Goal: Task Accomplishment & Management: Complete application form

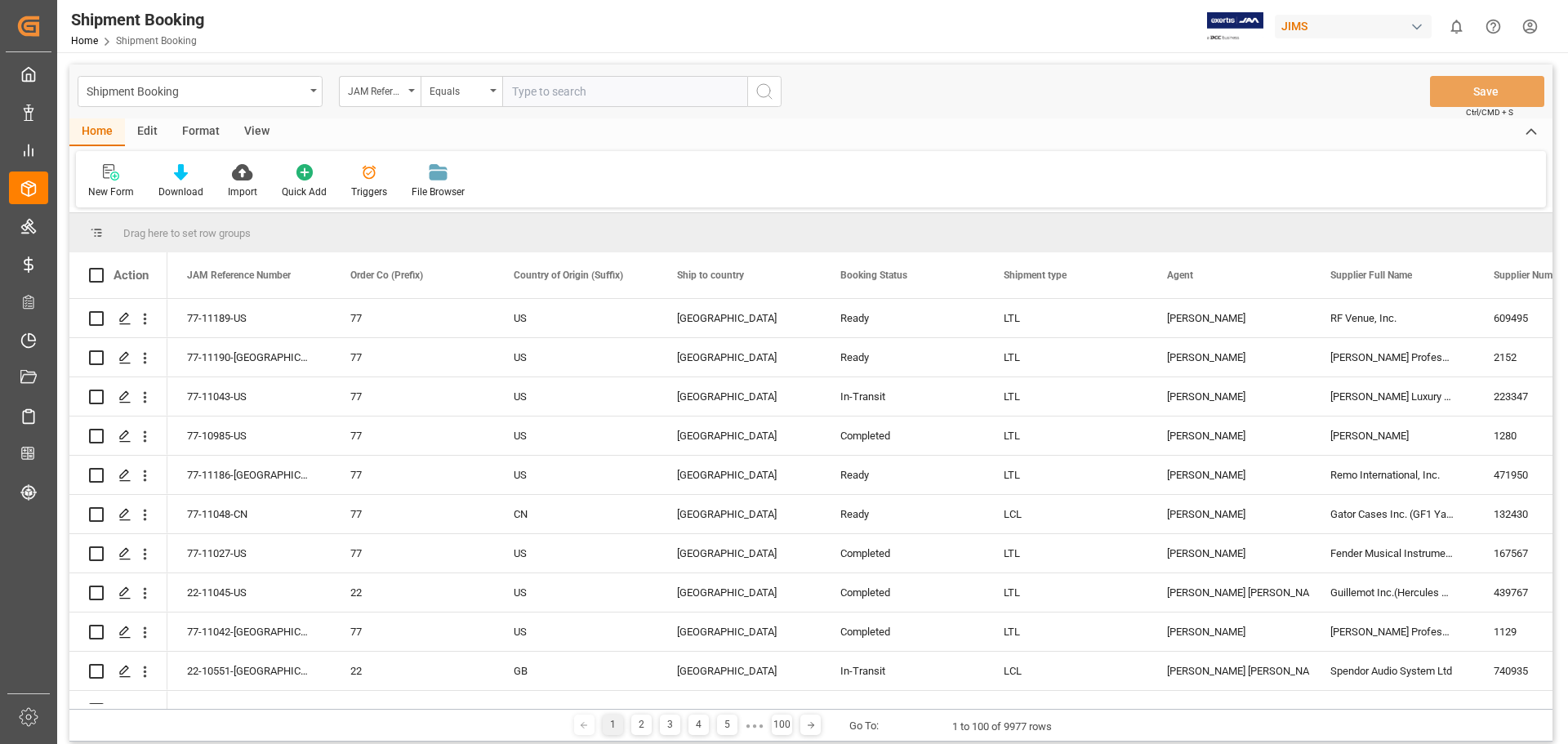
click at [565, 86] on input "text" at bounding box center [625, 91] width 245 height 31
type input "77-11063-us"
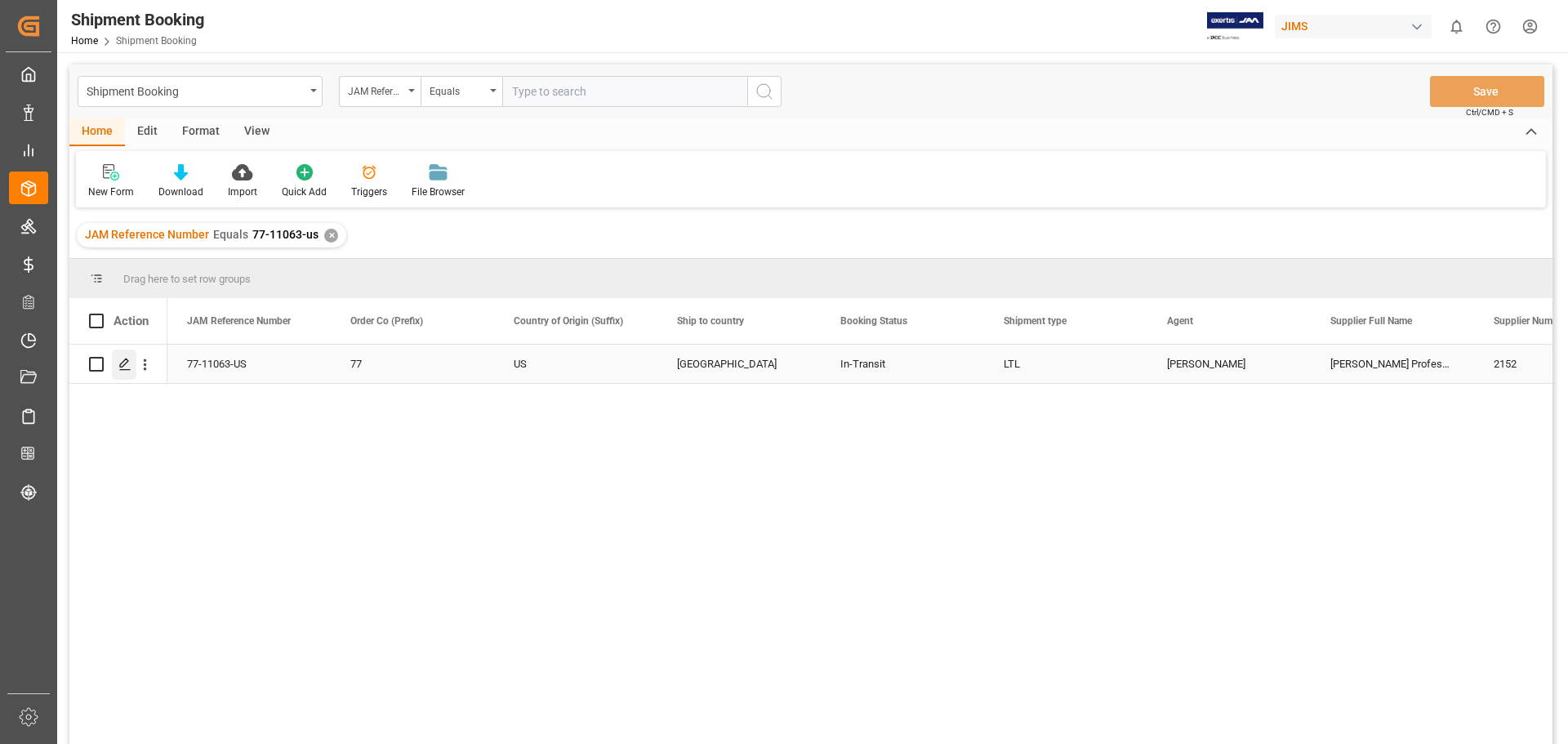
click at [125, 371] on icon "Press SPACE to select this row." at bounding box center [124, 364] width 13 height 13
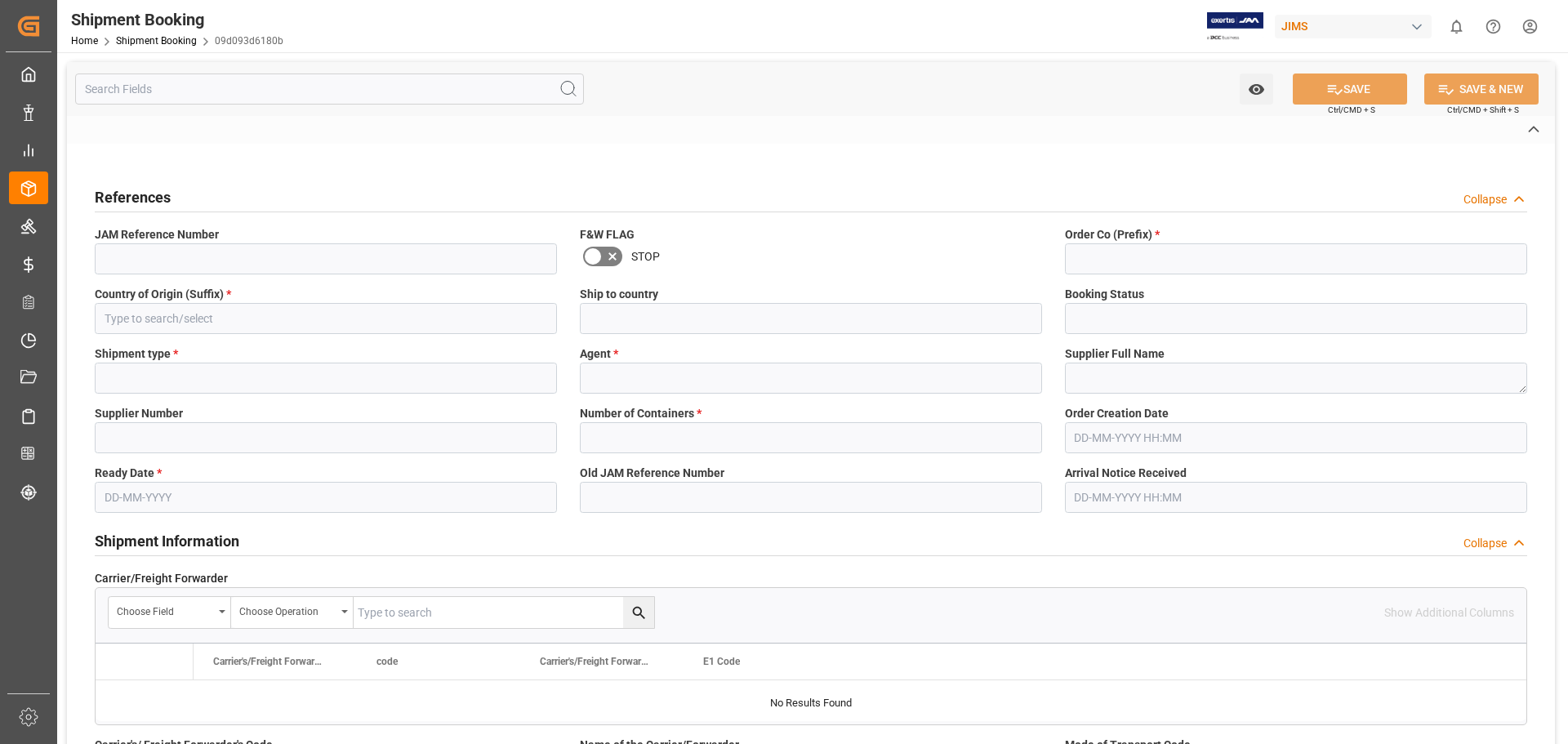
type input "CAD"
type input "USD"
type input "0"
type input "3516.0615"
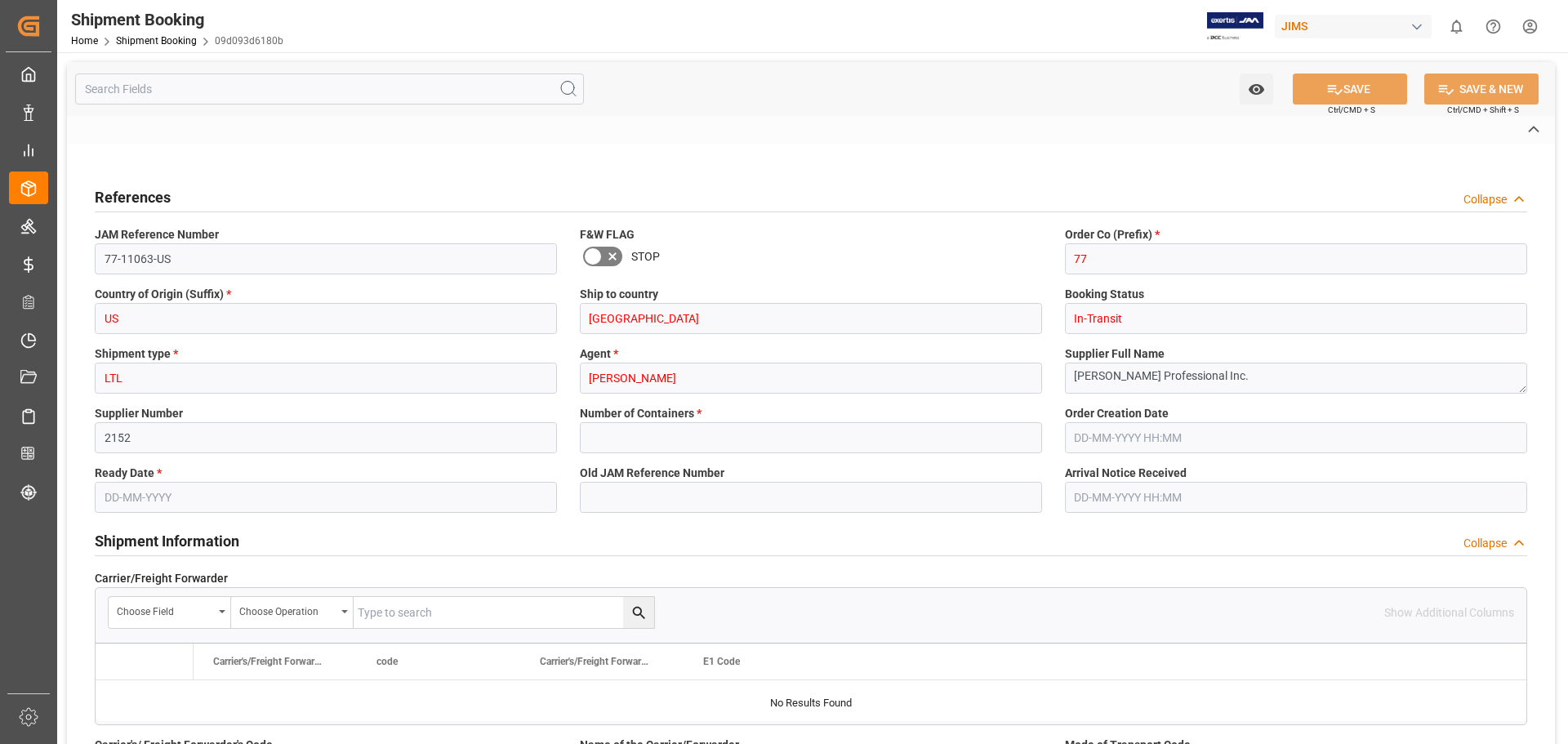
type input "975"
type input "84452.6"
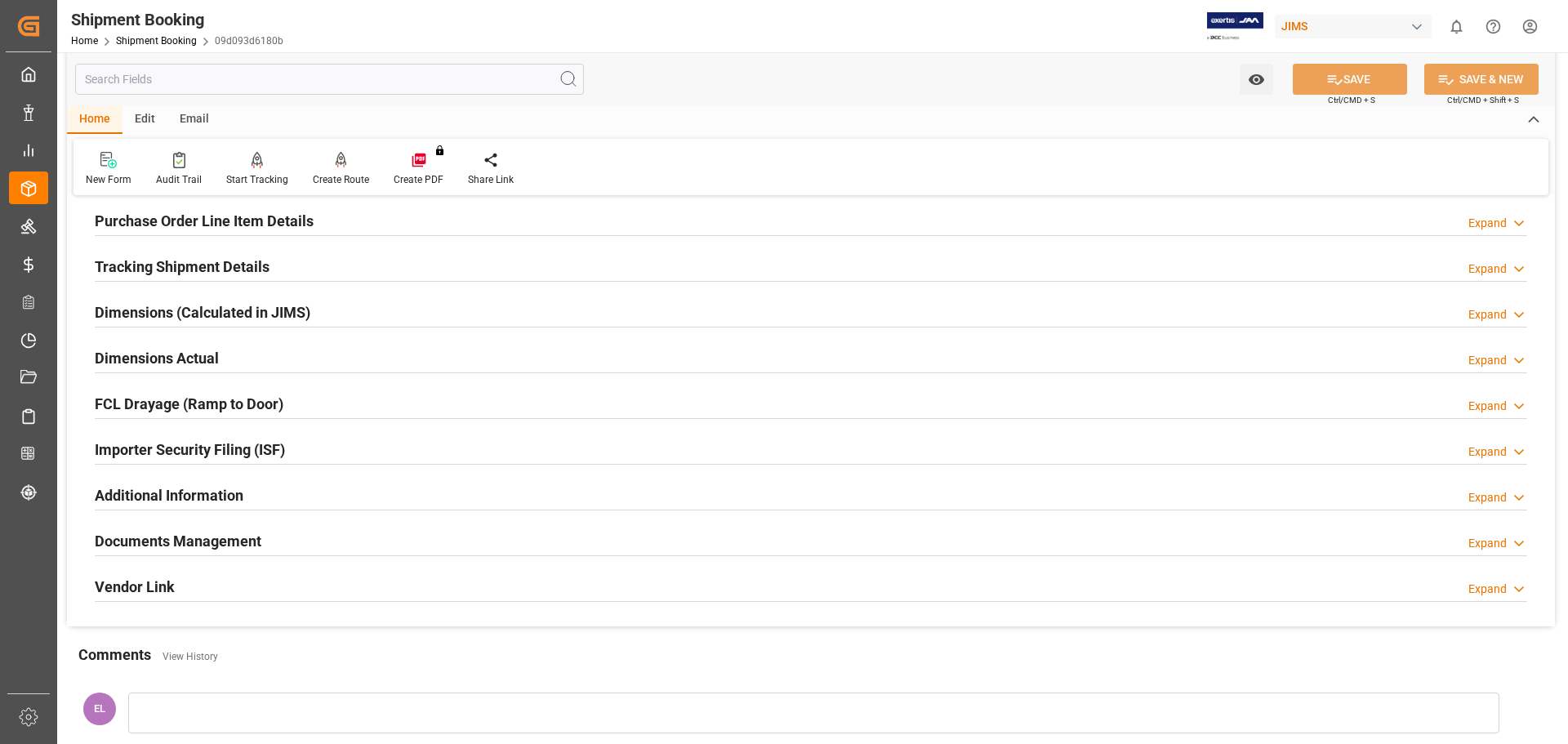
scroll to position [137, 0]
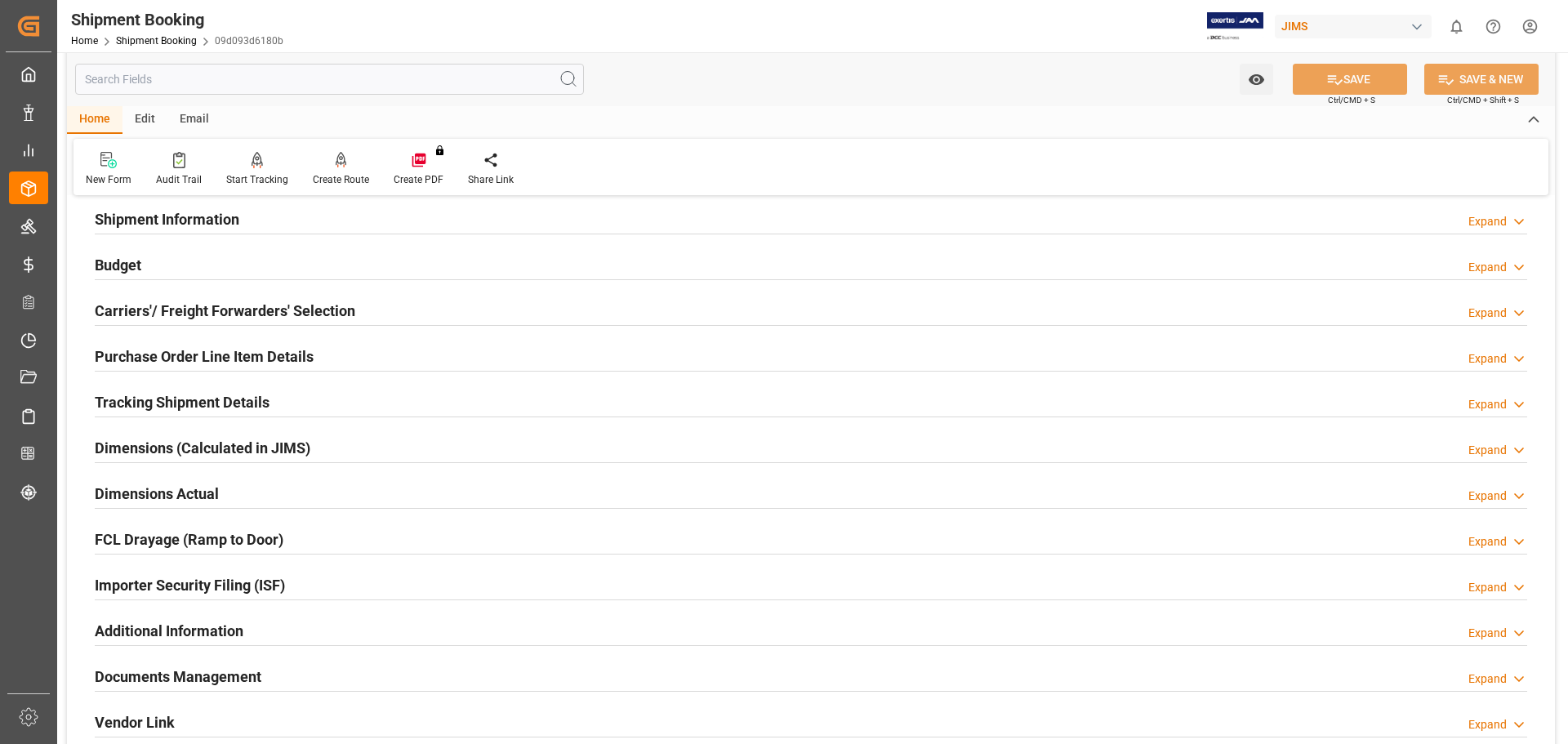
click at [119, 259] on h2 "Budget" at bounding box center [118, 265] width 47 height 22
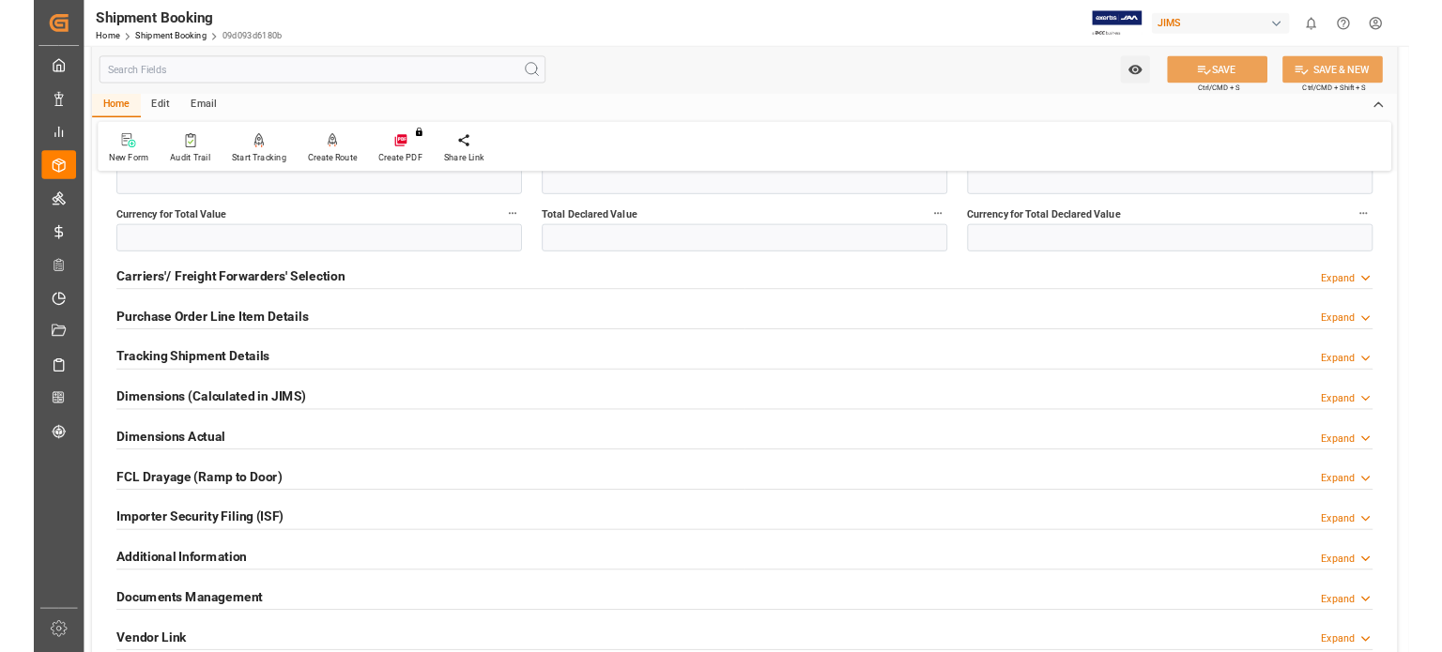
scroll to position [626, 0]
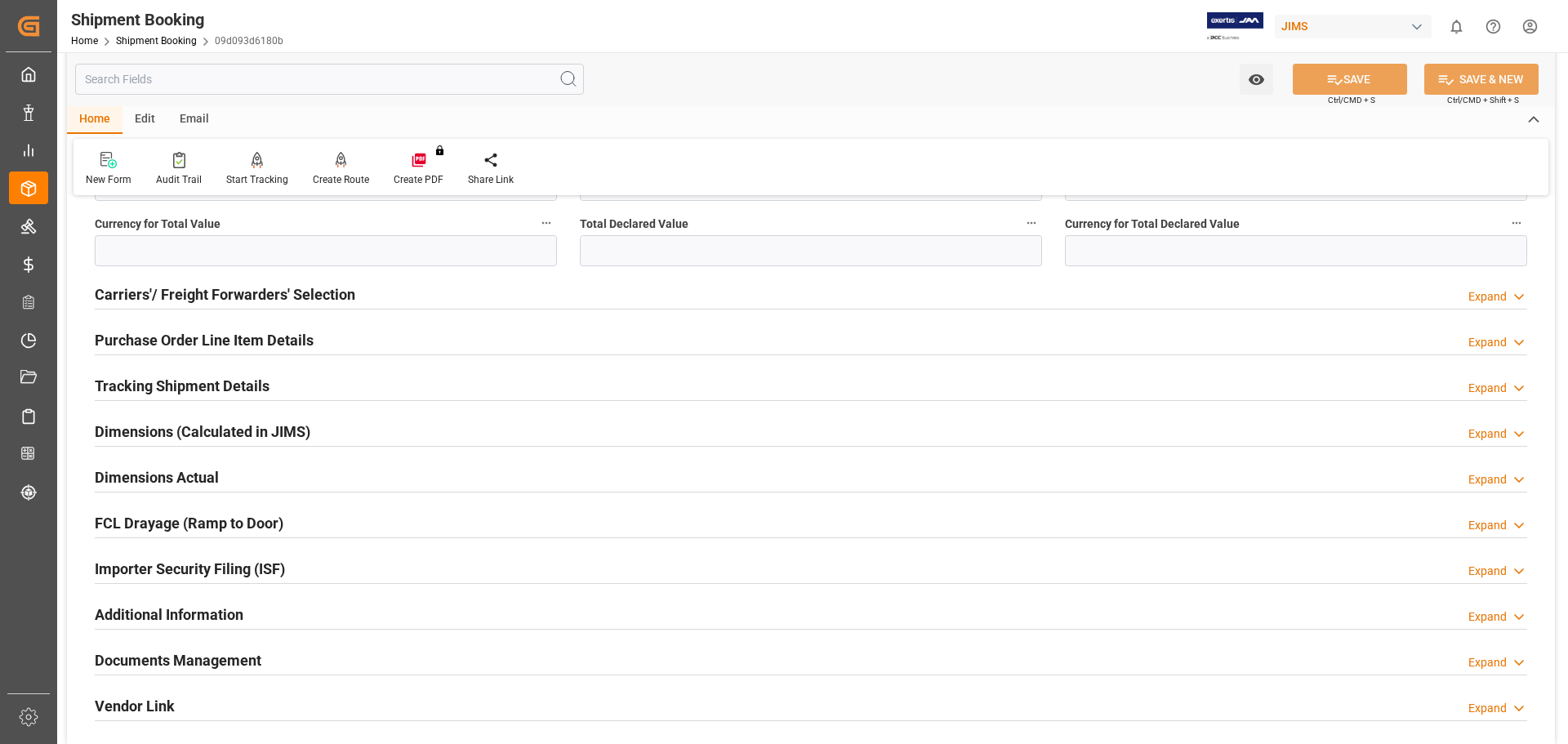
click at [191, 382] on h2 "Tracking Shipment Details" at bounding box center [182, 385] width 175 height 22
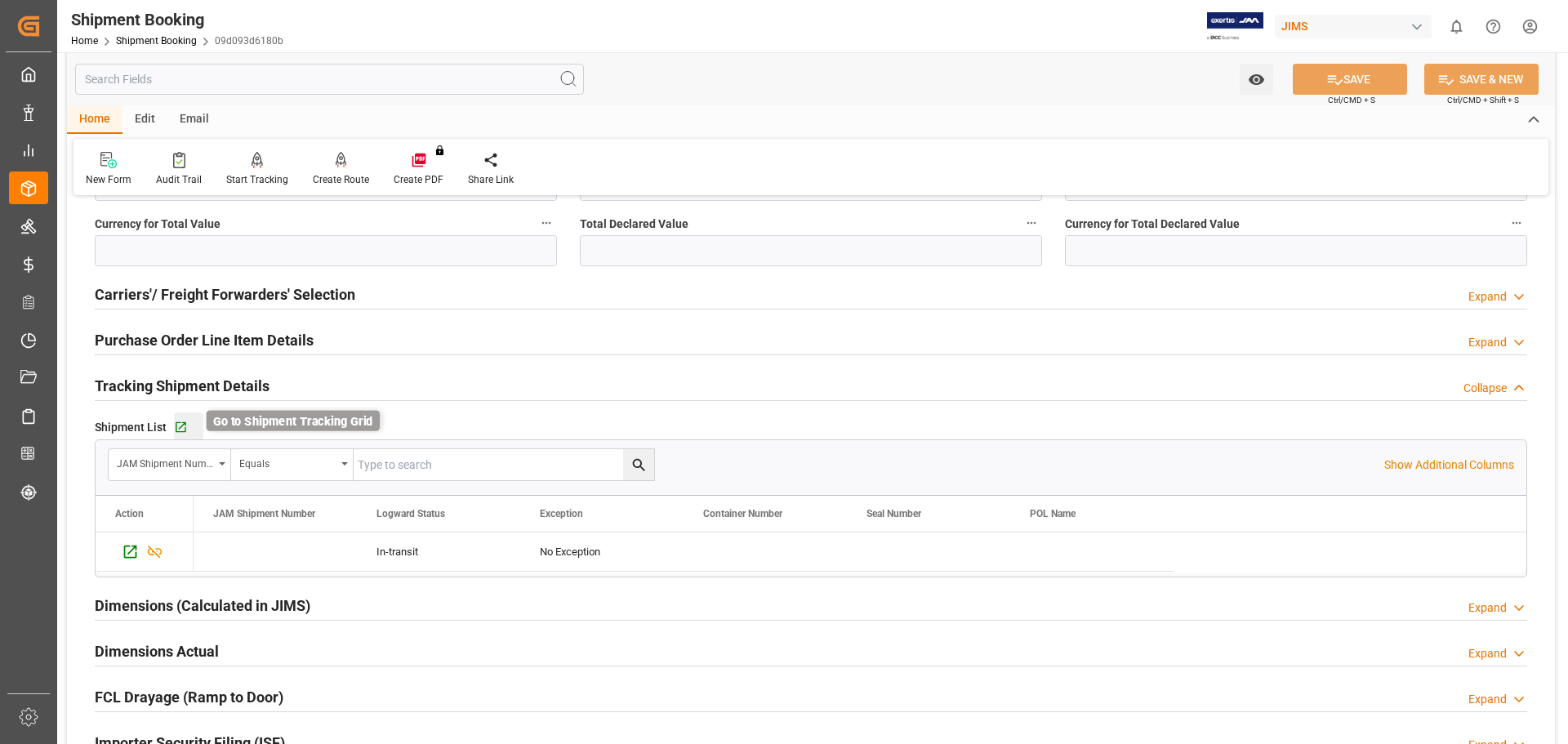
click at [181, 430] on icon "button" at bounding box center [181, 427] width 14 height 14
click at [137, 40] on link "Shipment Booking" at bounding box center [156, 40] width 81 height 11
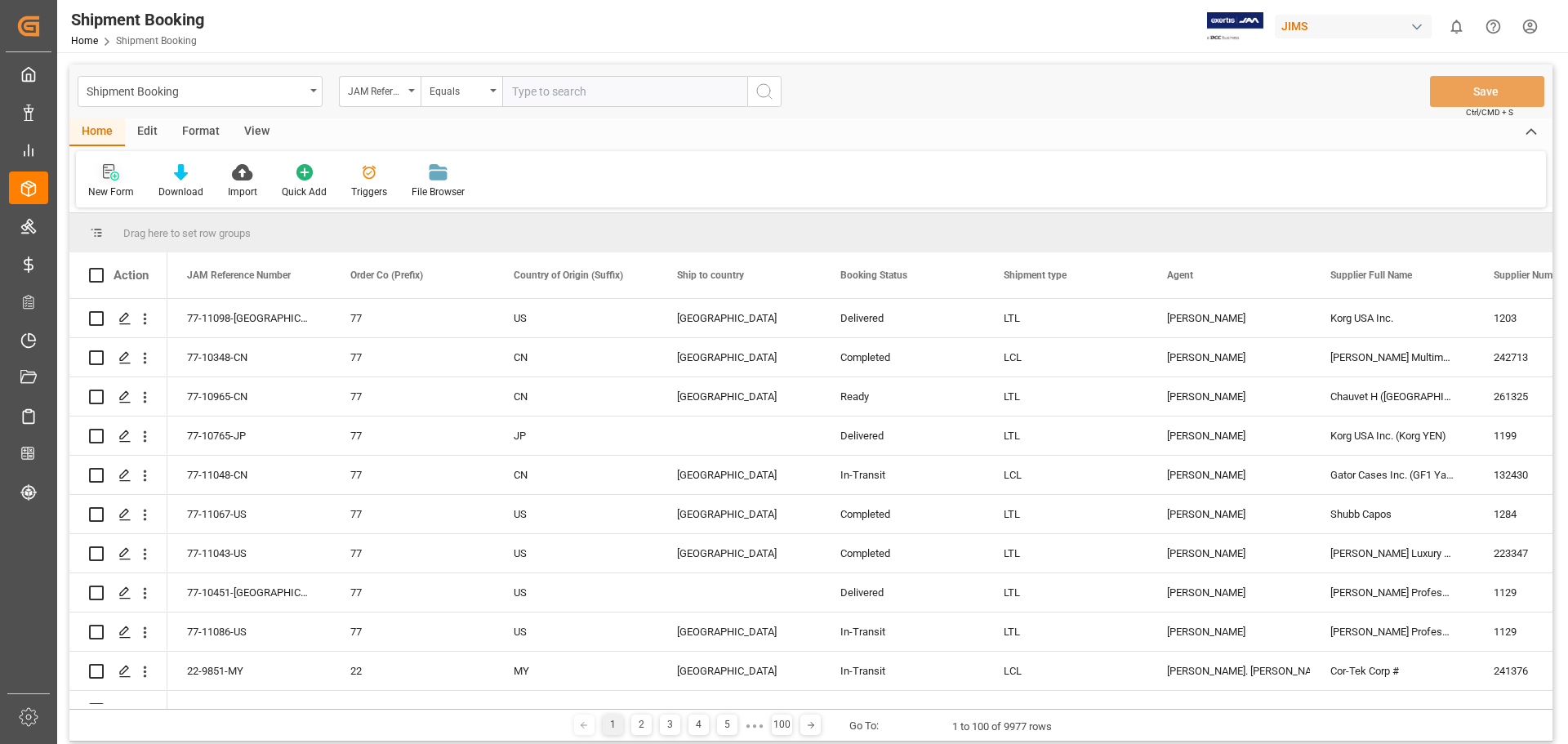
click at [108, 175] on icon at bounding box center [111, 172] width 17 height 17
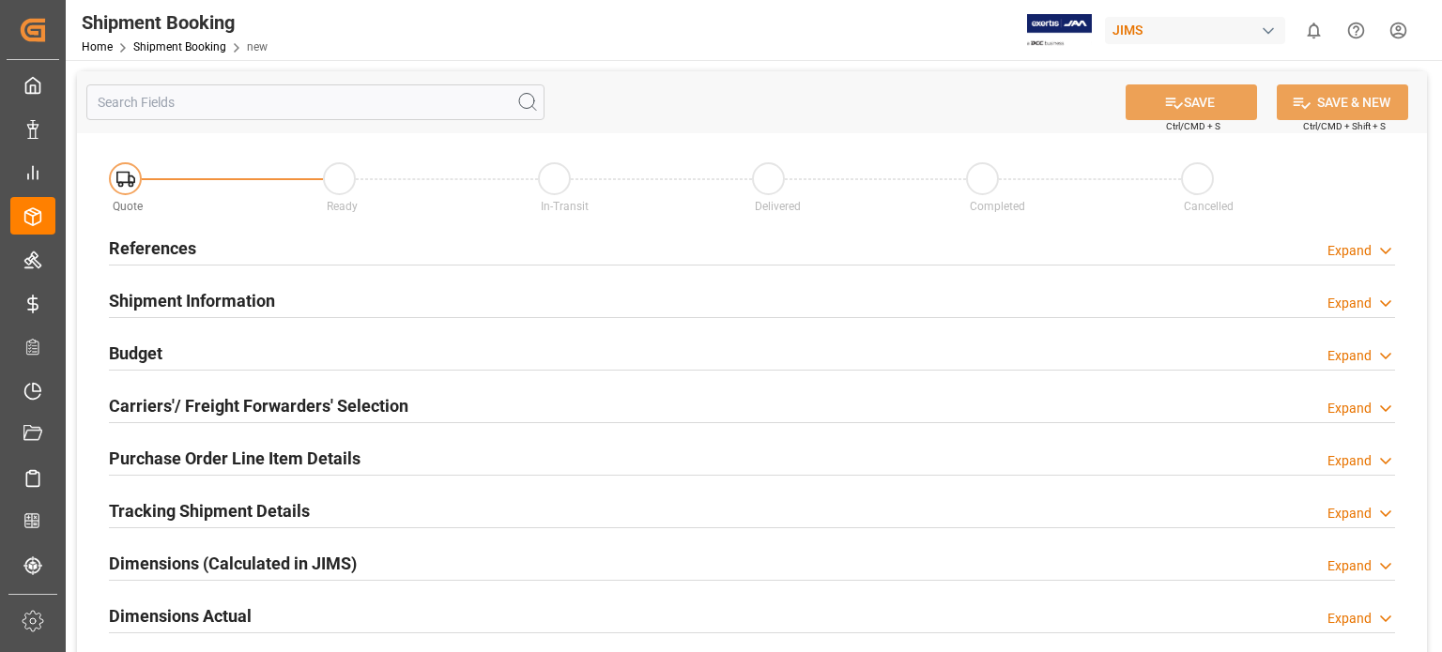
click at [171, 254] on h2 "References" at bounding box center [152, 248] width 87 height 25
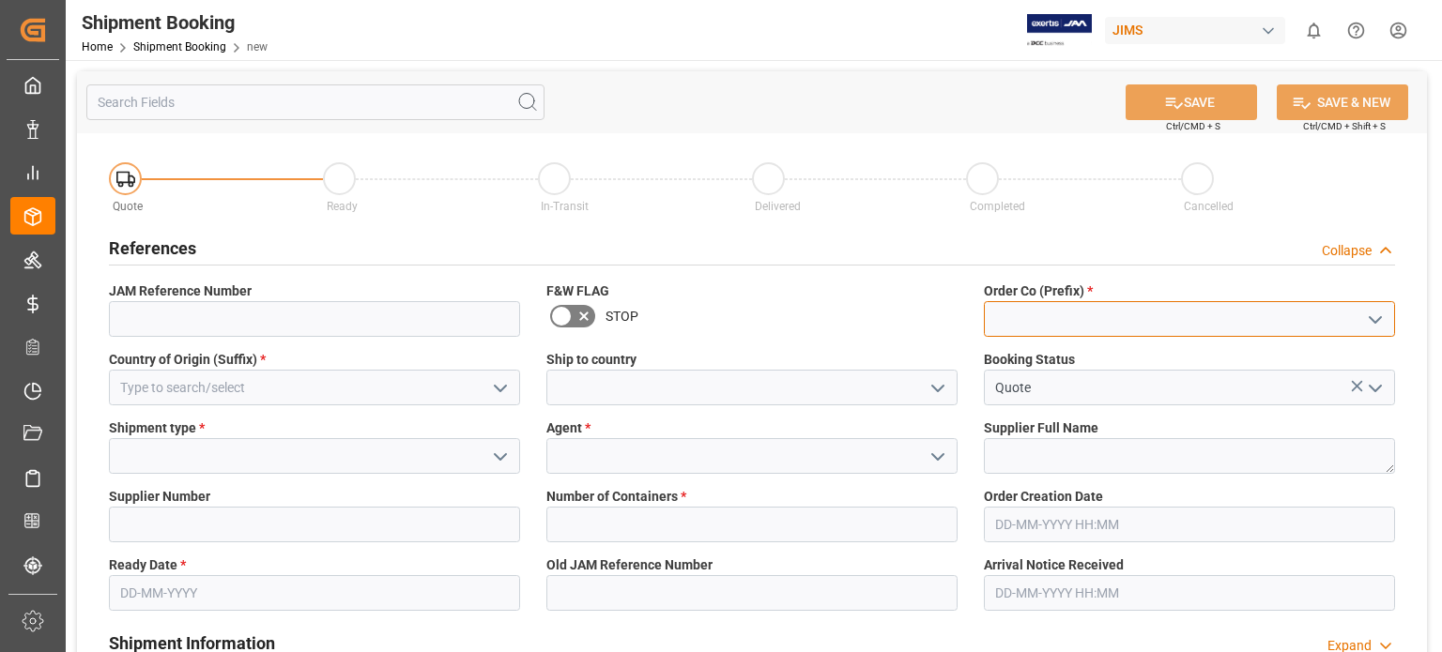
click at [1042, 322] on input at bounding box center [1189, 319] width 411 height 36
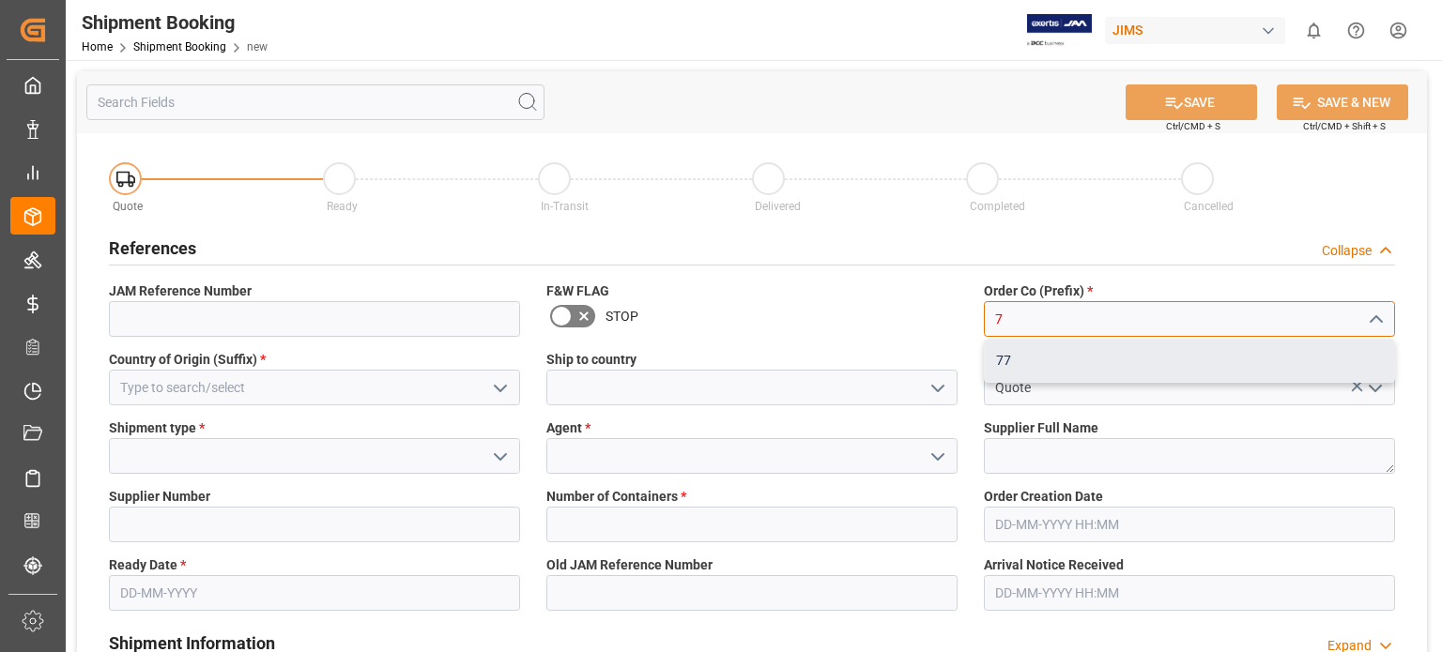
click at [1018, 352] on div "77" at bounding box center [1189, 361] width 409 height 42
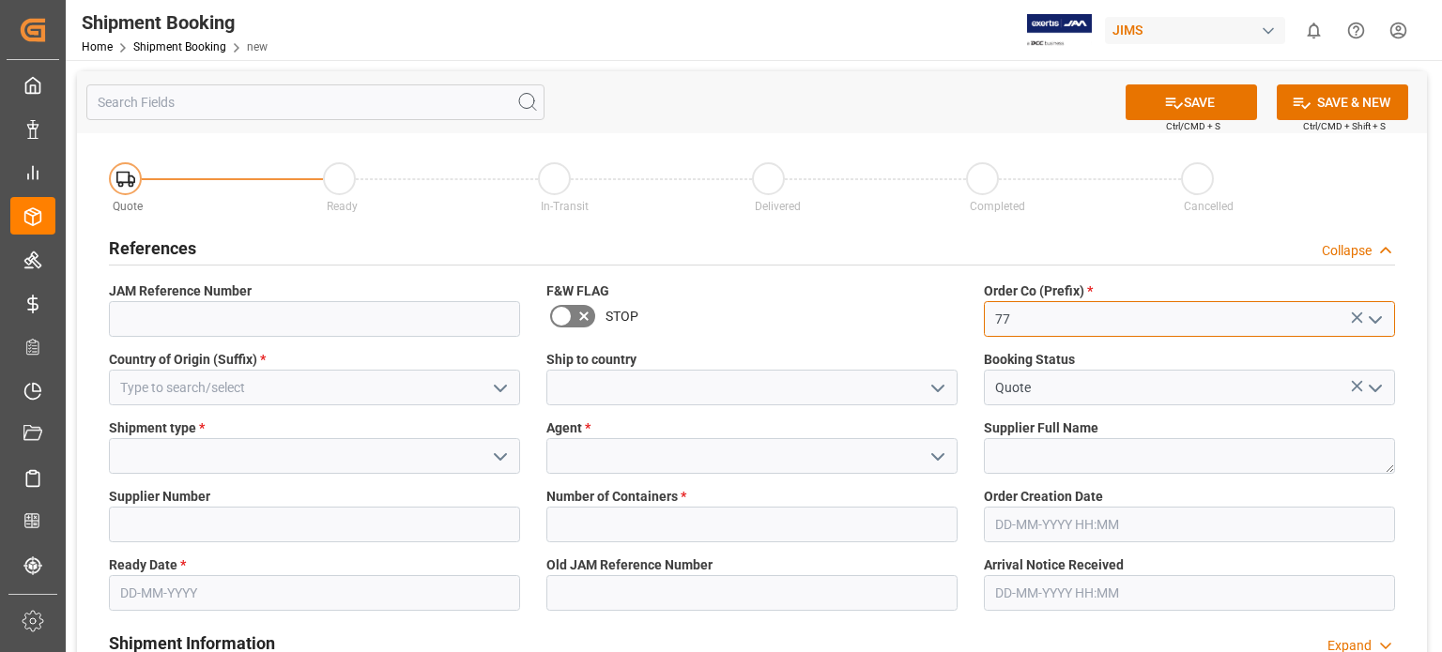
type input "77"
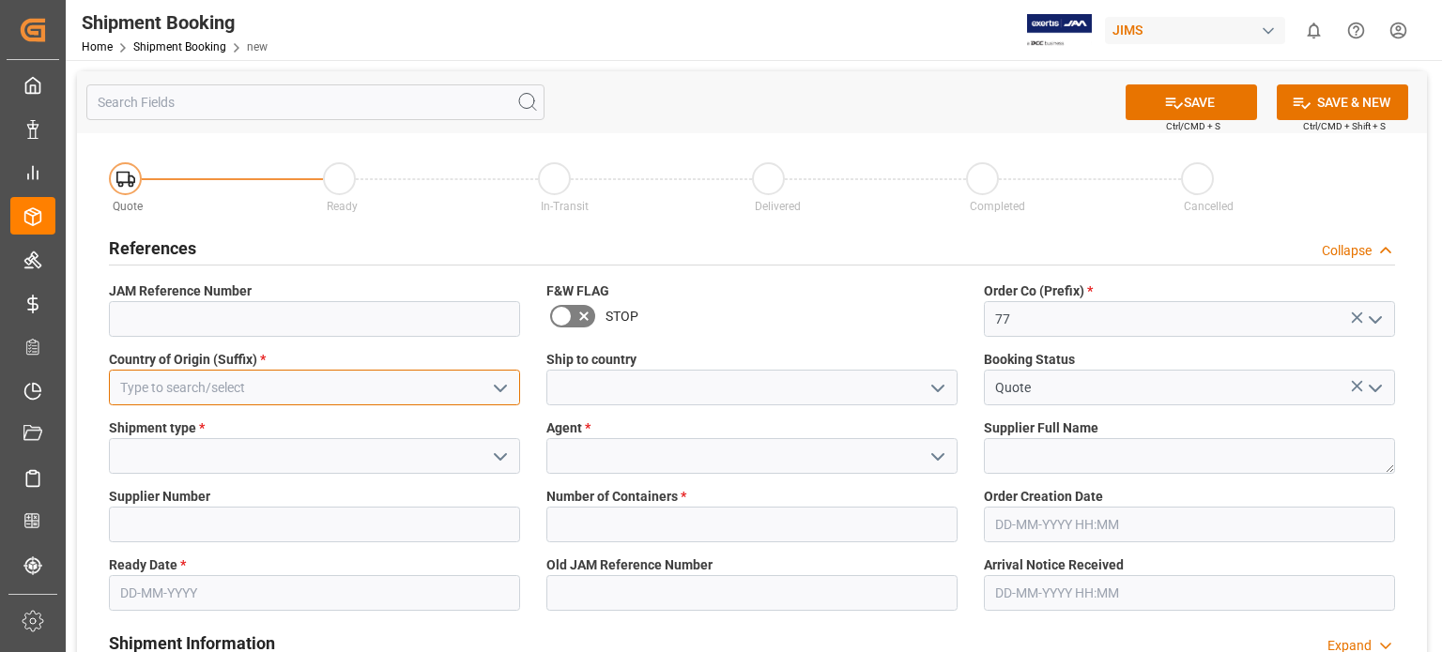
click at [204, 386] on input at bounding box center [314, 388] width 411 height 36
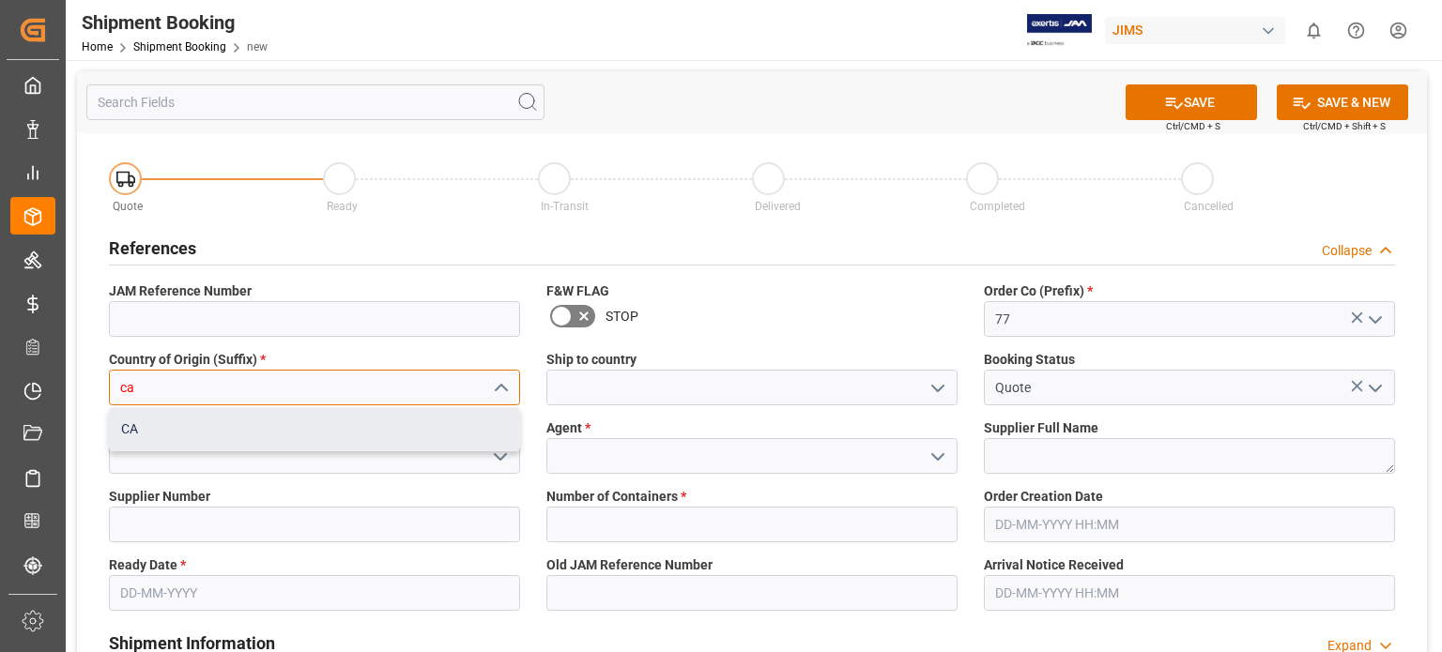
click at [188, 435] on div "CA" at bounding box center [314, 429] width 409 height 42
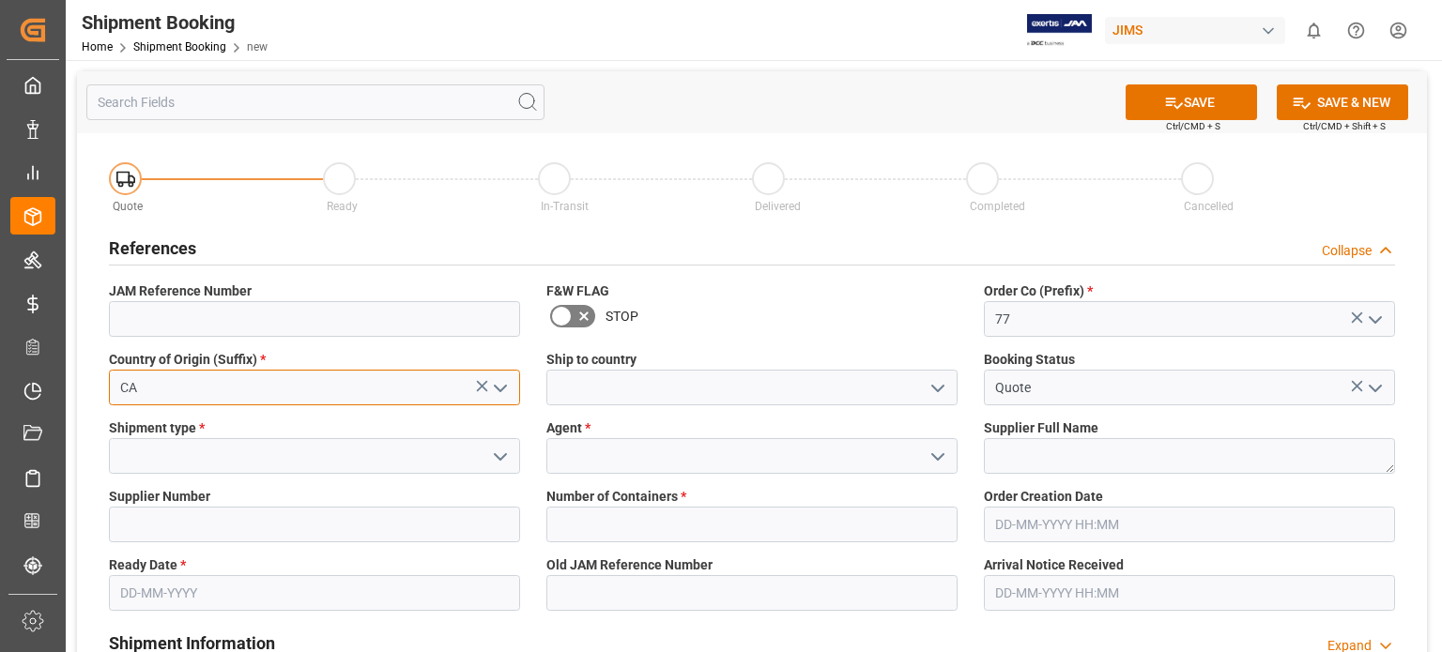
type input "CA"
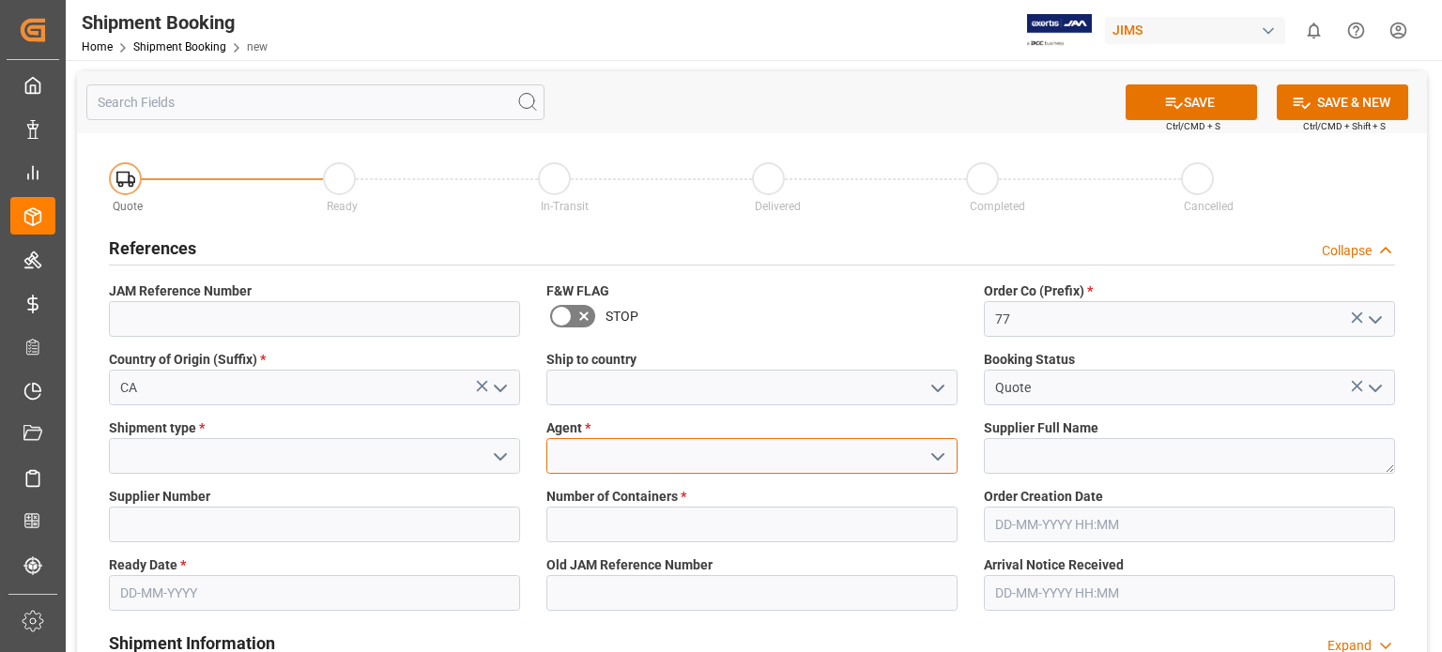
click at [611, 452] on input at bounding box center [751, 456] width 411 height 36
click at [937, 456] on icon "open menu" at bounding box center [938, 457] width 23 height 23
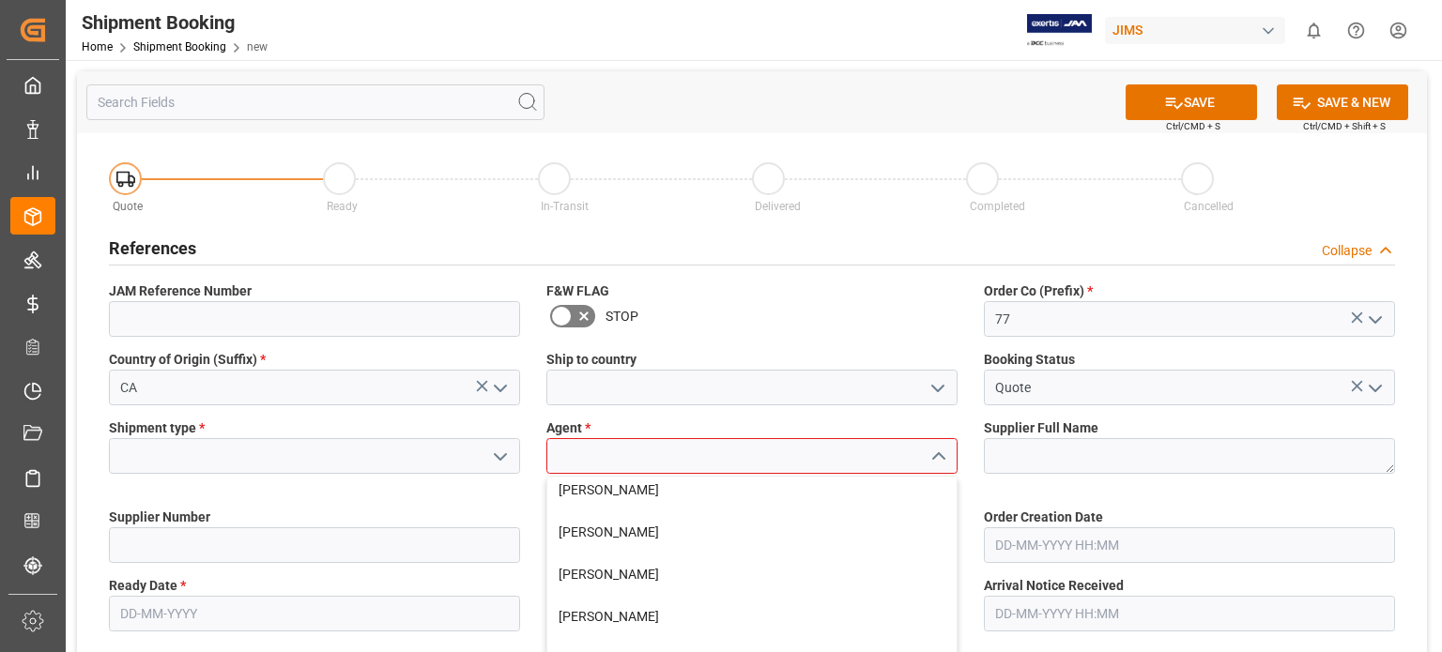
scroll to position [313, 0]
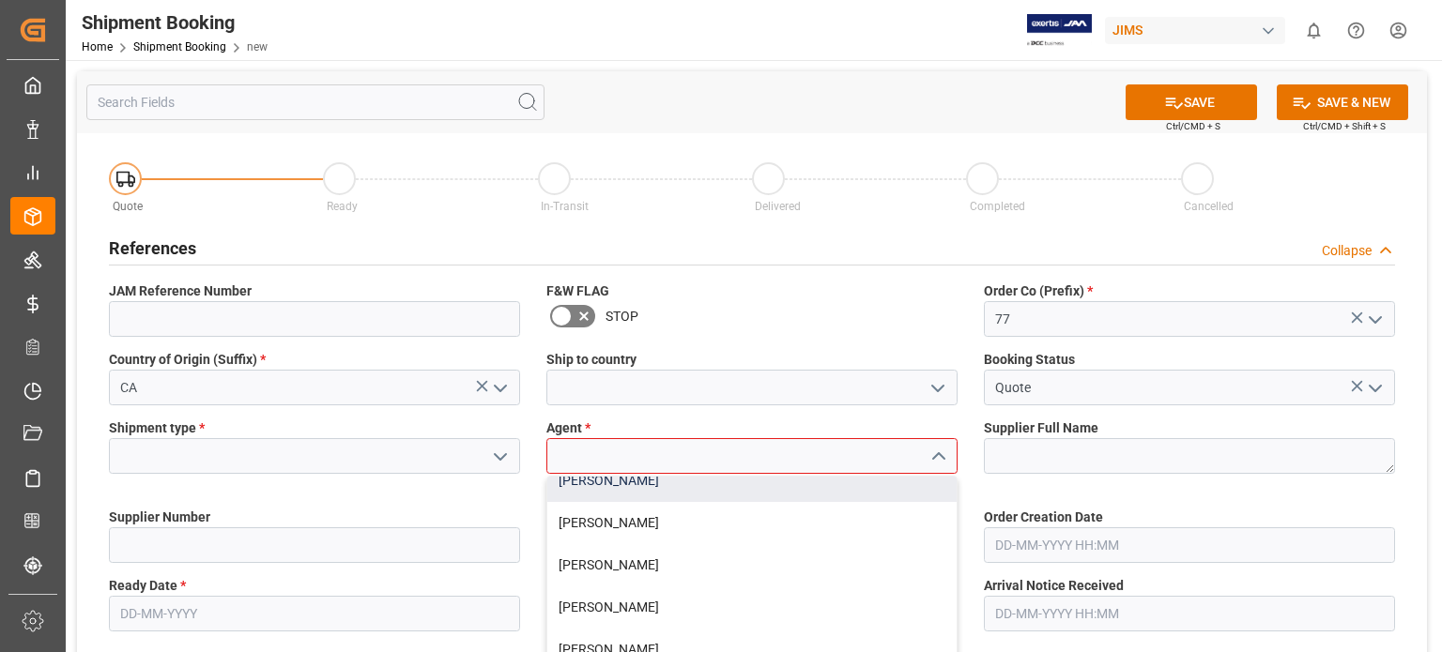
click at [586, 479] on div "[PERSON_NAME]" at bounding box center [751, 481] width 409 height 42
type input "[PERSON_NAME]"
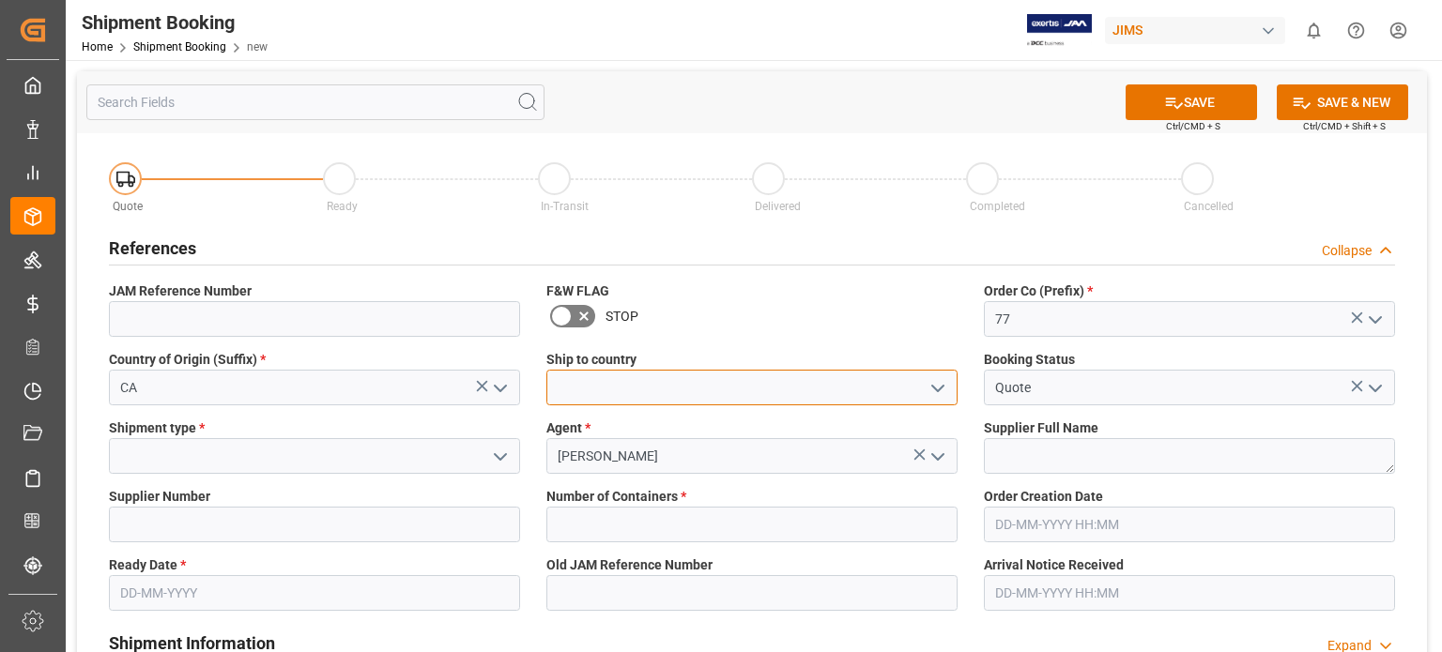
click at [625, 385] on input at bounding box center [751, 388] width 411 height 36
click at [943, 394] on icon "open menu" at bounding box center [938, 388] width 23 height 23
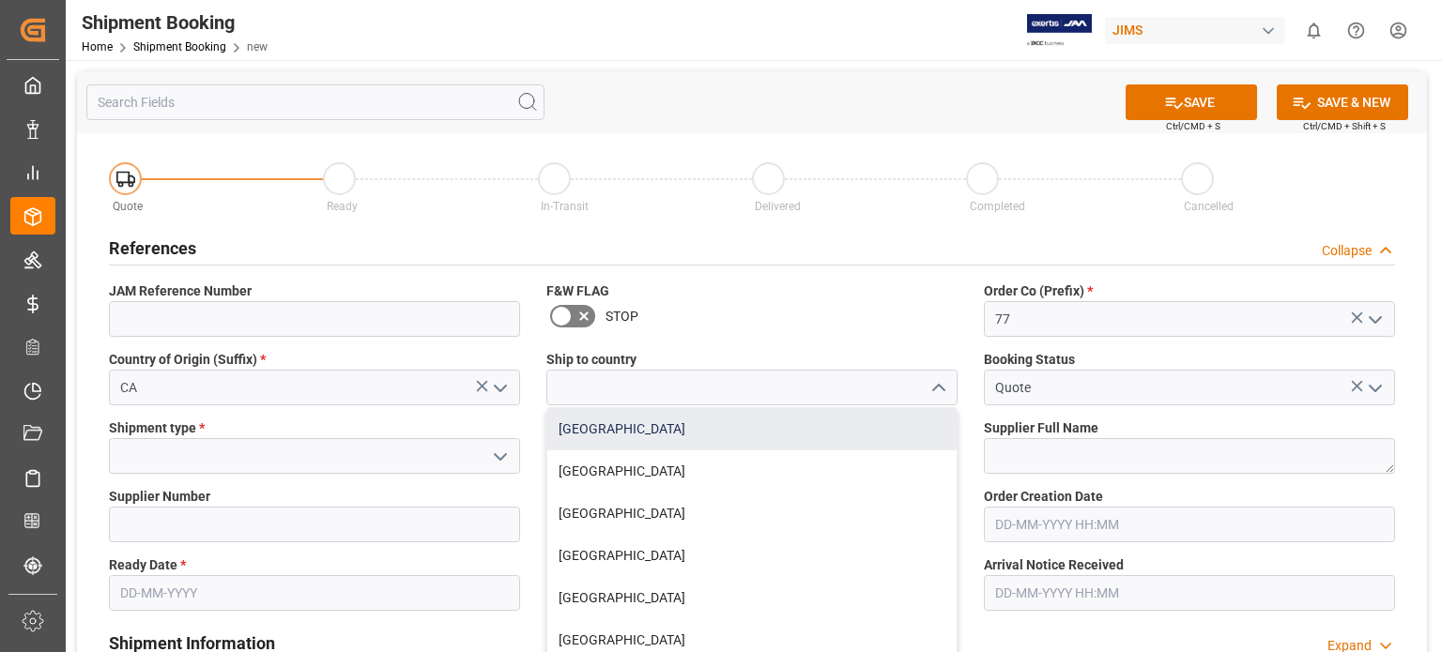
click at [635, 426] on div "[GEOGRAPHIC_DATA]" at bounding box center [751, 429] width 409 height 42
type input "[GEOGRAPHIC_DATA]"
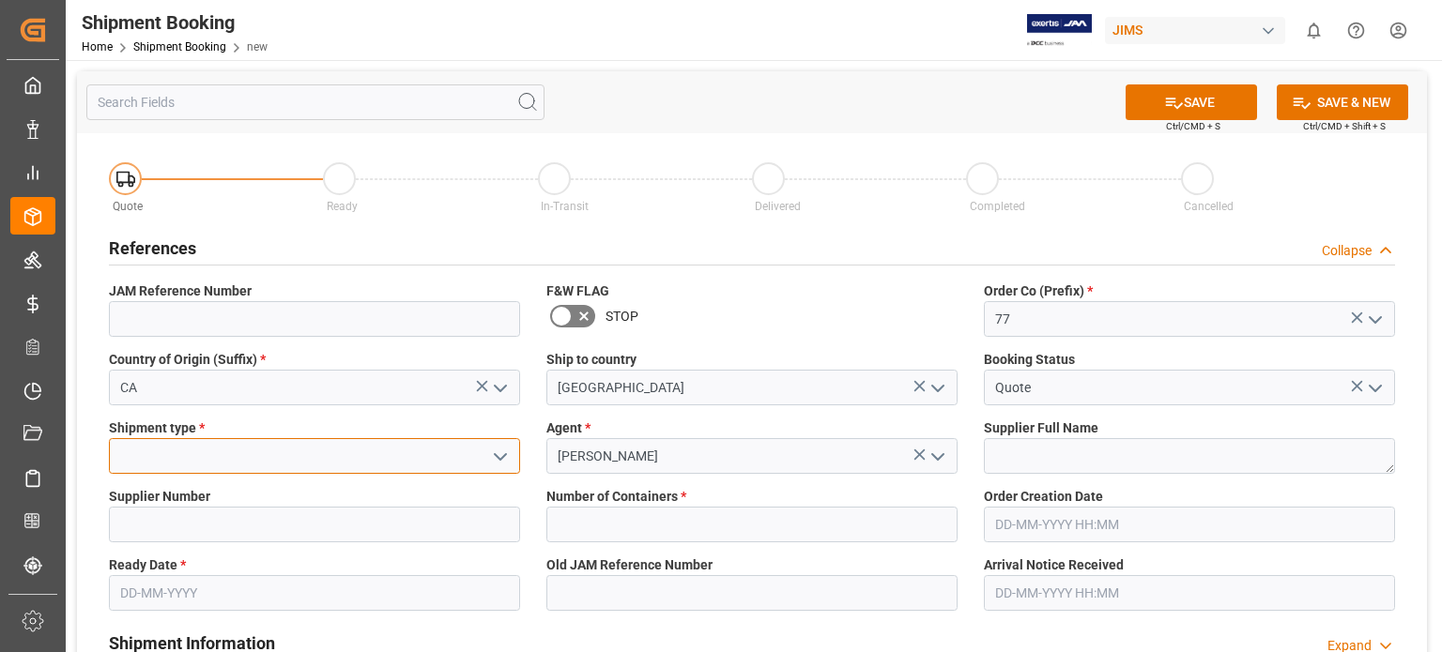
click at [169, 457] on input at bounding box center [314, 456] width 411 height 36
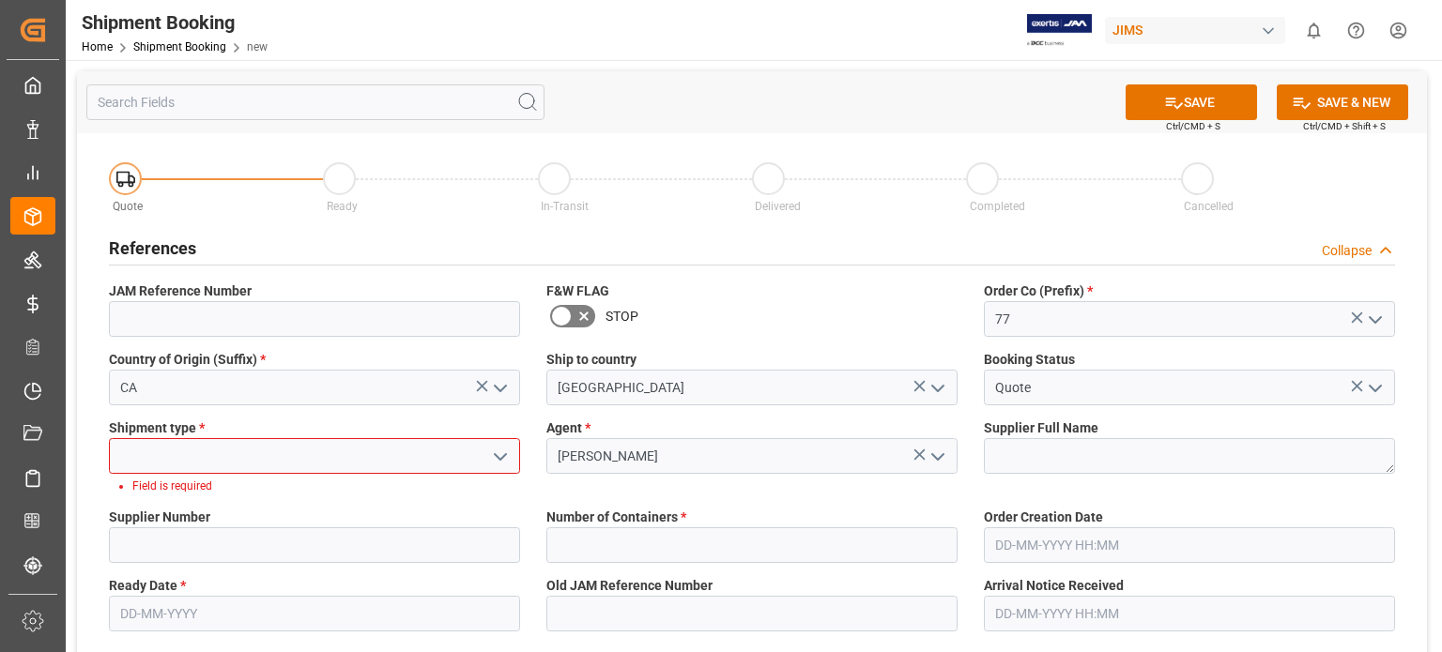
click at [503, 465] on icon "open menu" at bounding box center [500, 457] width 23 height 23
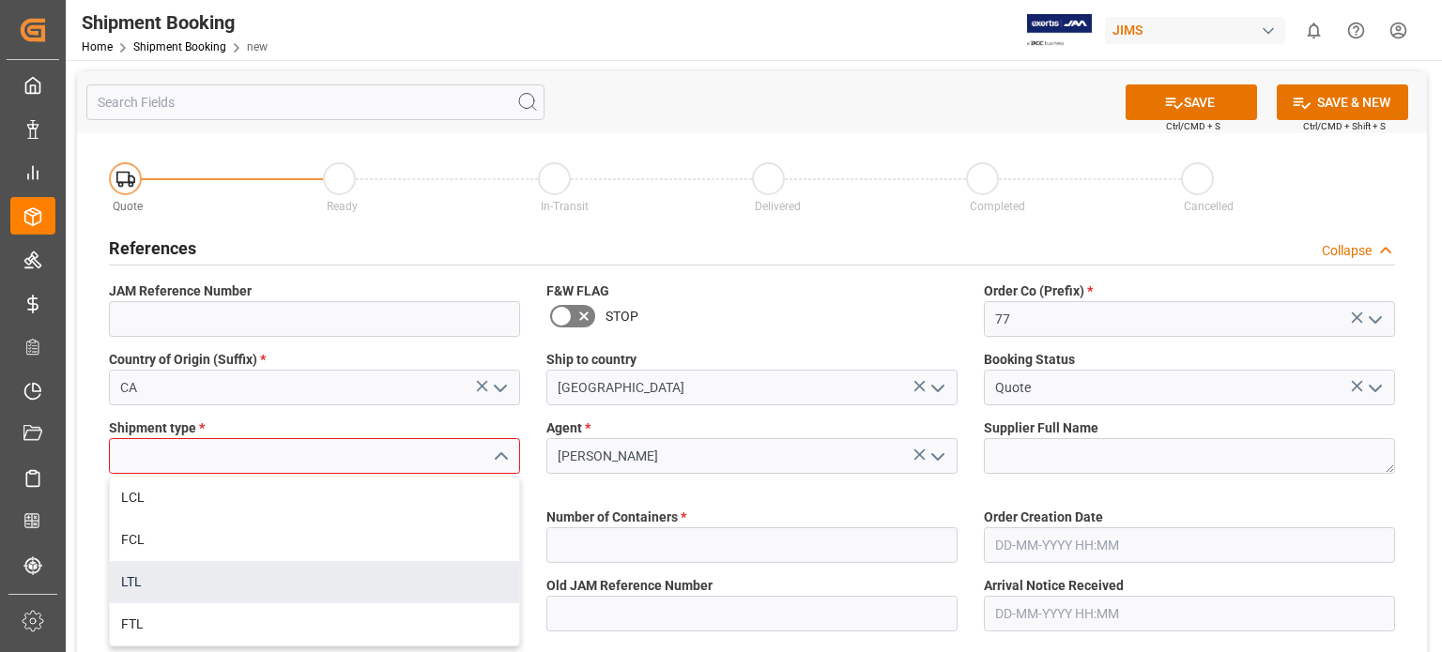
click at [327, 583] on div "LTL" at bounding box center [314, 582] width 409 height 42
type input "LTL"
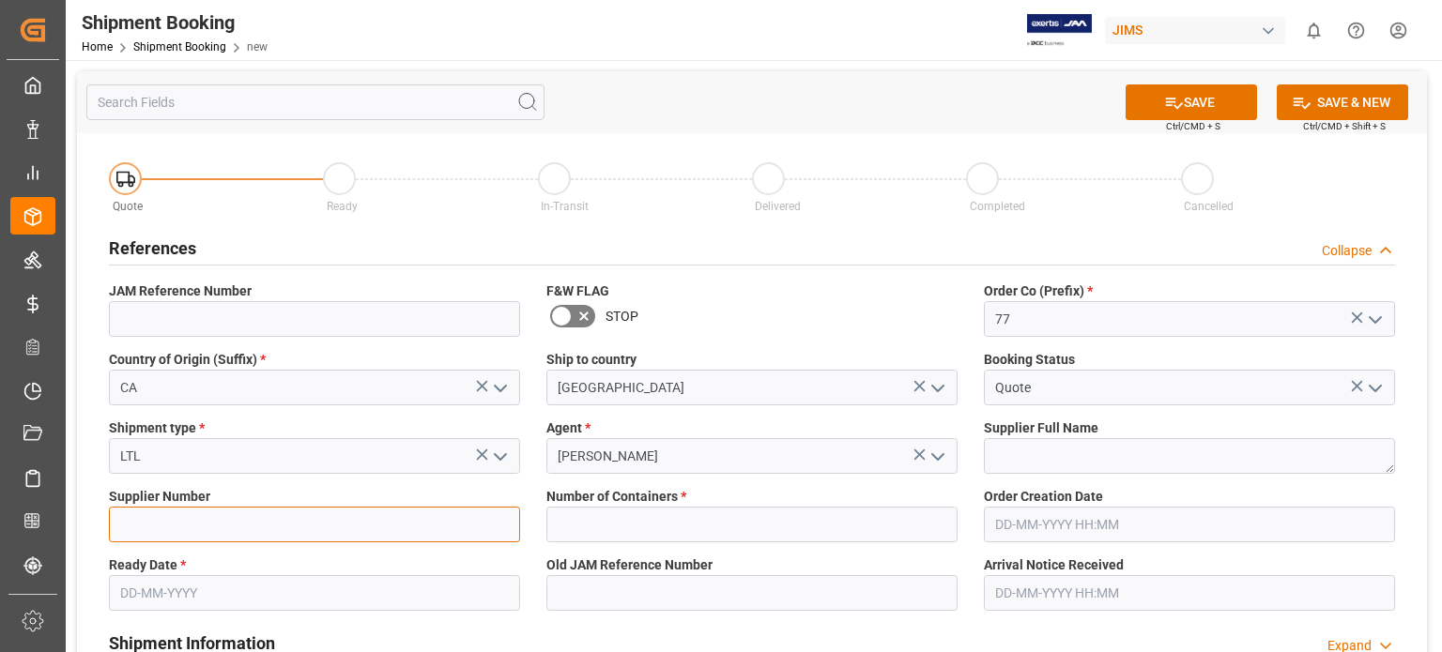
click at [225, 526] on input at bounding box center [314, 525] width 411 height 36
click at [231, 513] on input at bounding box center [314, 525] width 411 height 36
paste input "167551"
type input "167551"
click at [155, 602] on input "text" at bounding box center [314, 593] width 411 height 36
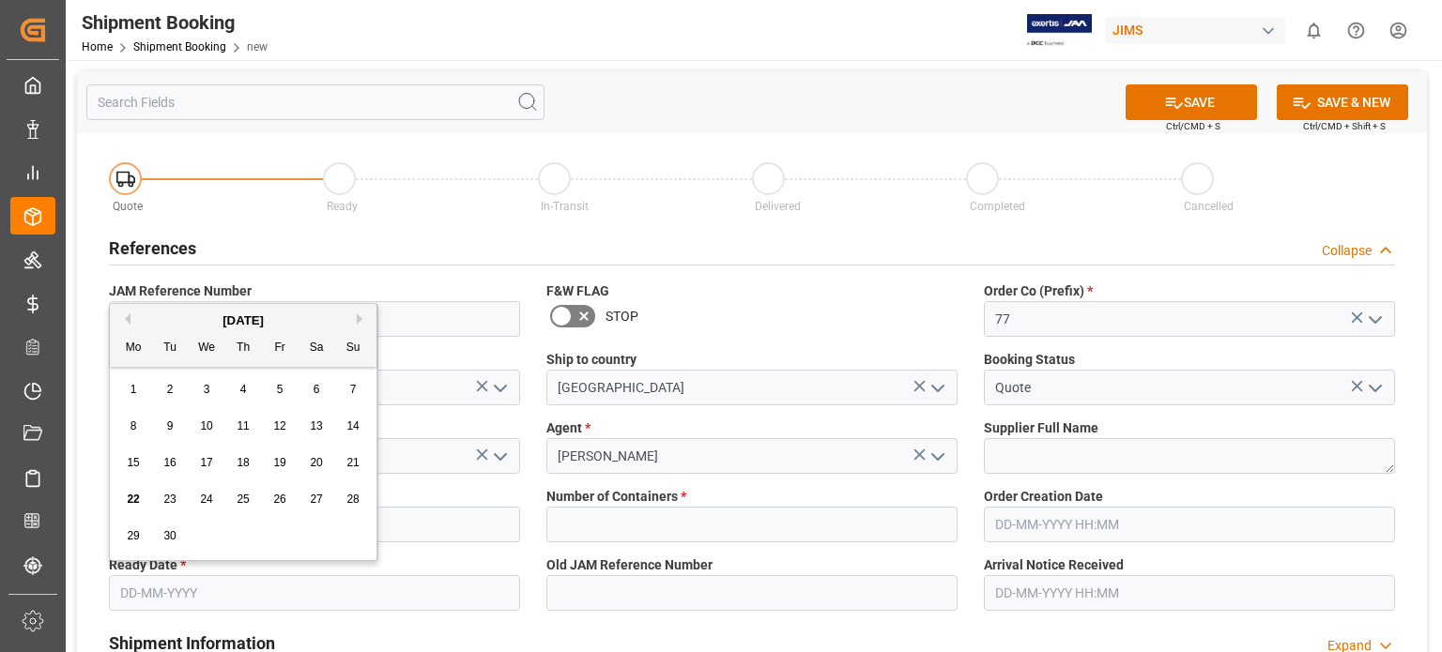
click at [133, 498] on span "22" at bounding box center [133, 499] width 12 height 13
type input "[DATE]"
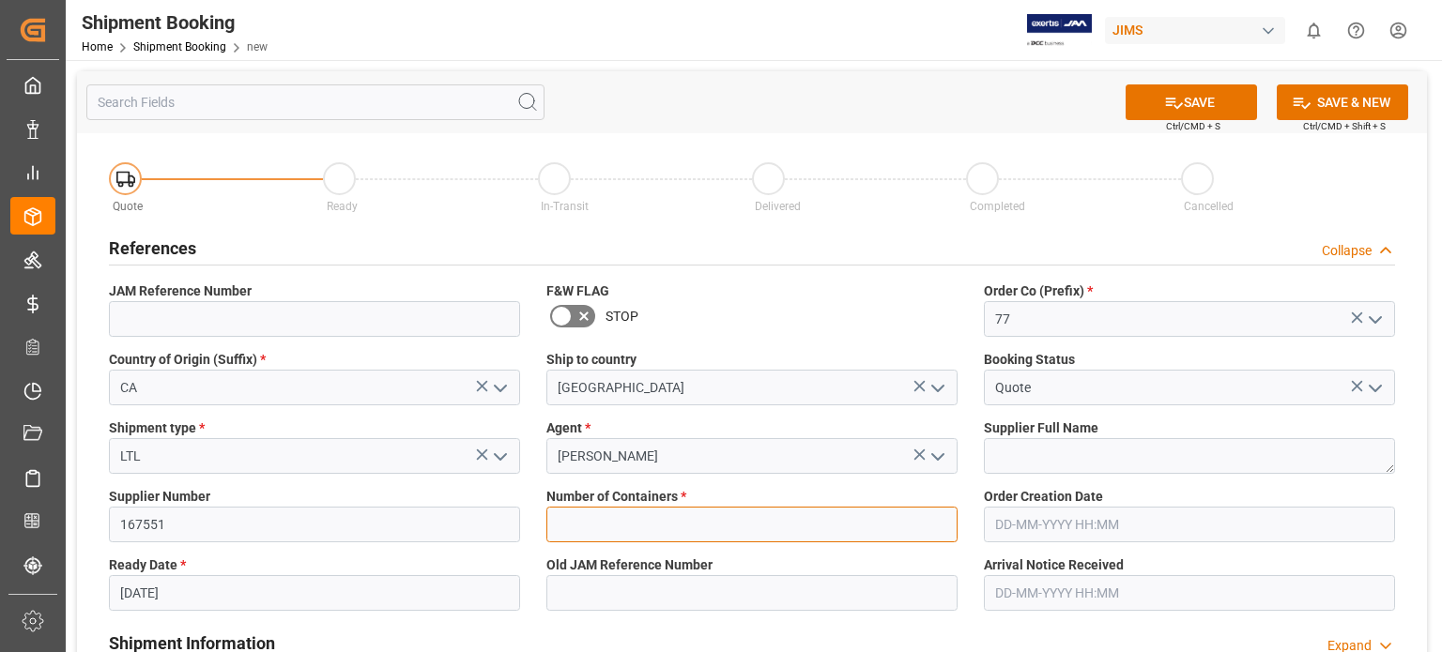
click at [596, 522] on input "text" at bounding box center [751, 525] width 411 height 36
type input "0"
click at [1179, 100] on button "SAVE" at bounding box center [1191, 102] width 131 height 36
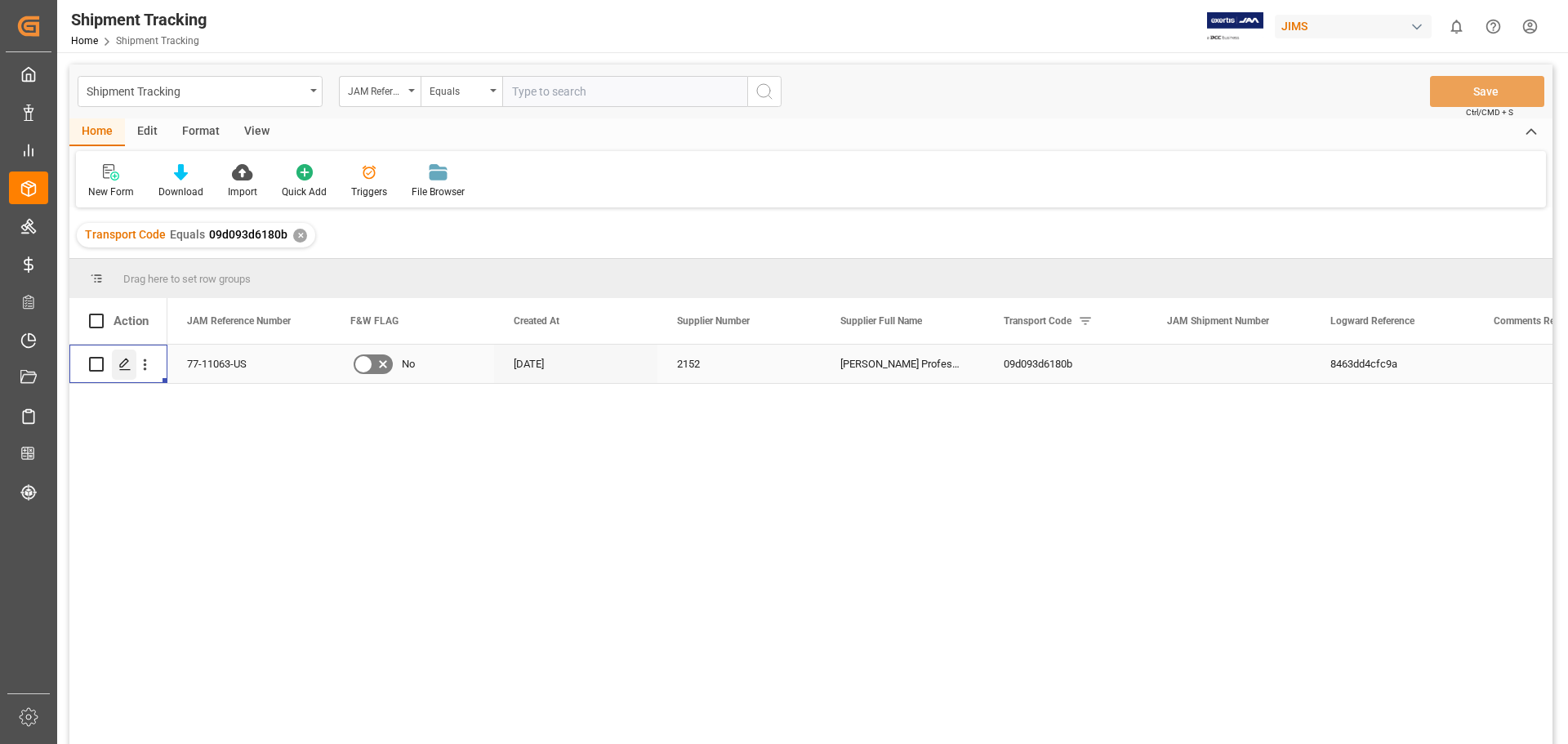
click at [128, 368] on icon "Press SPACE to select this row." at bounding box center [124, 364] width 13 height 13
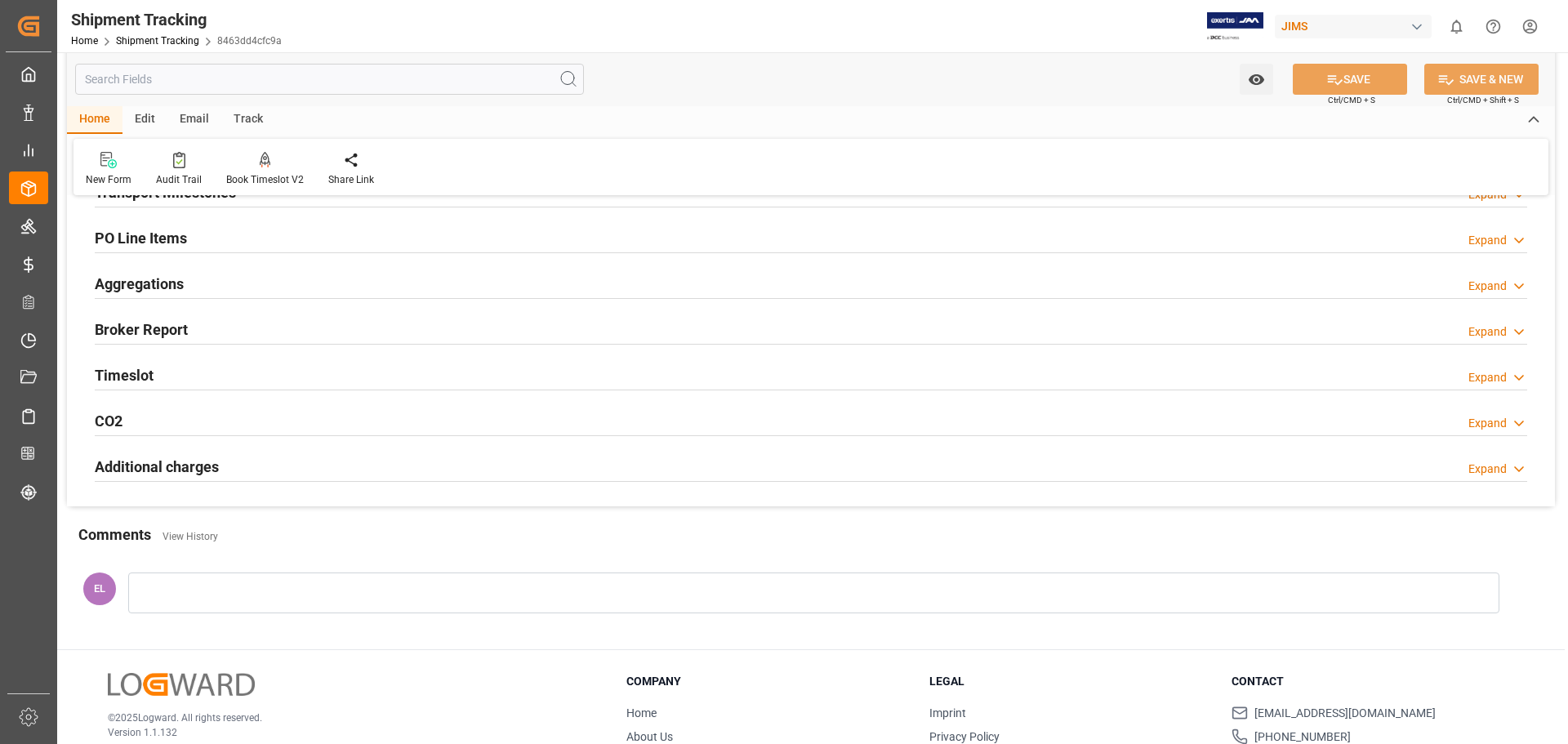
scroll to position [137, 0]
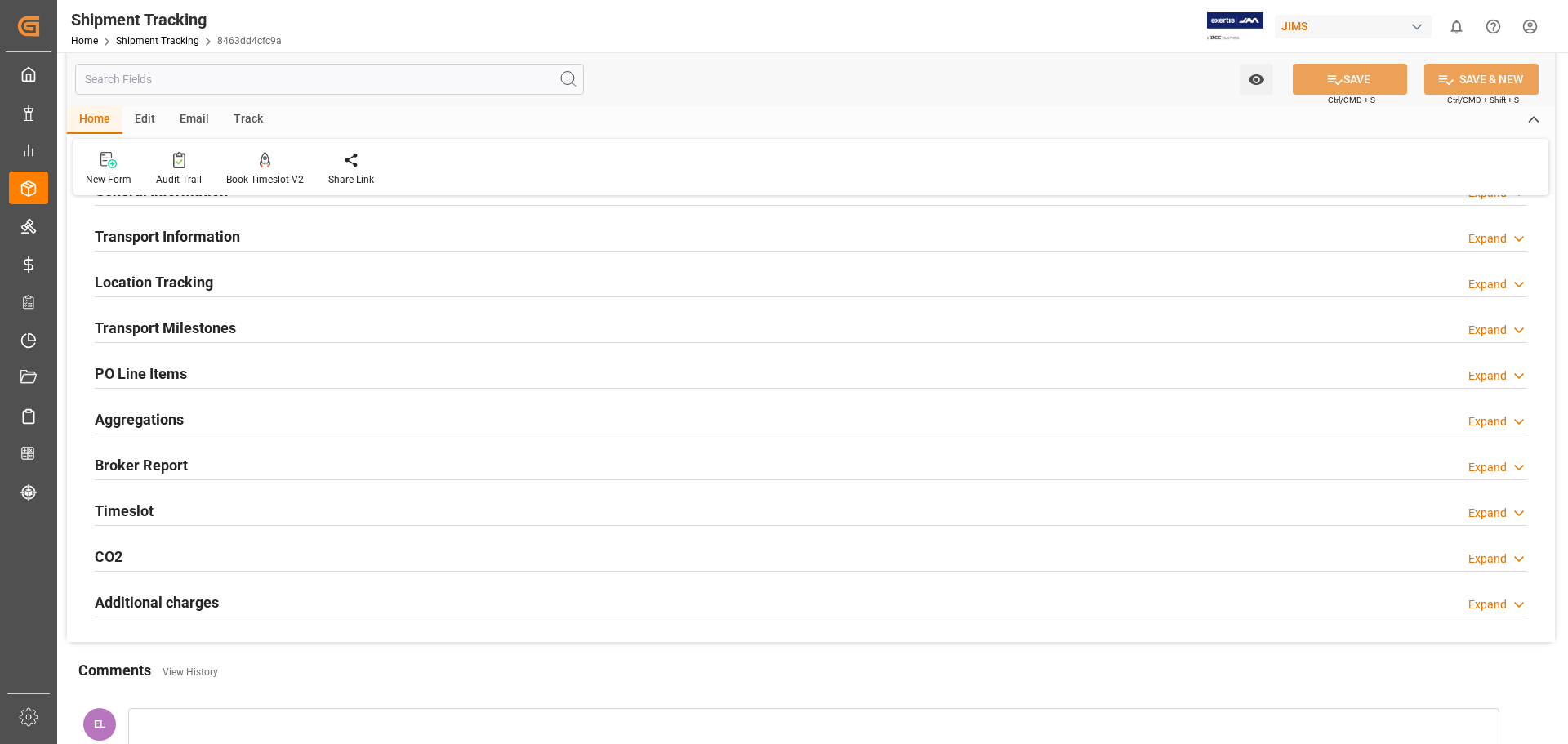
click at [174, 329] on h2 "Transport Milestones" at bounding box center [165, 327] width 141 height 22
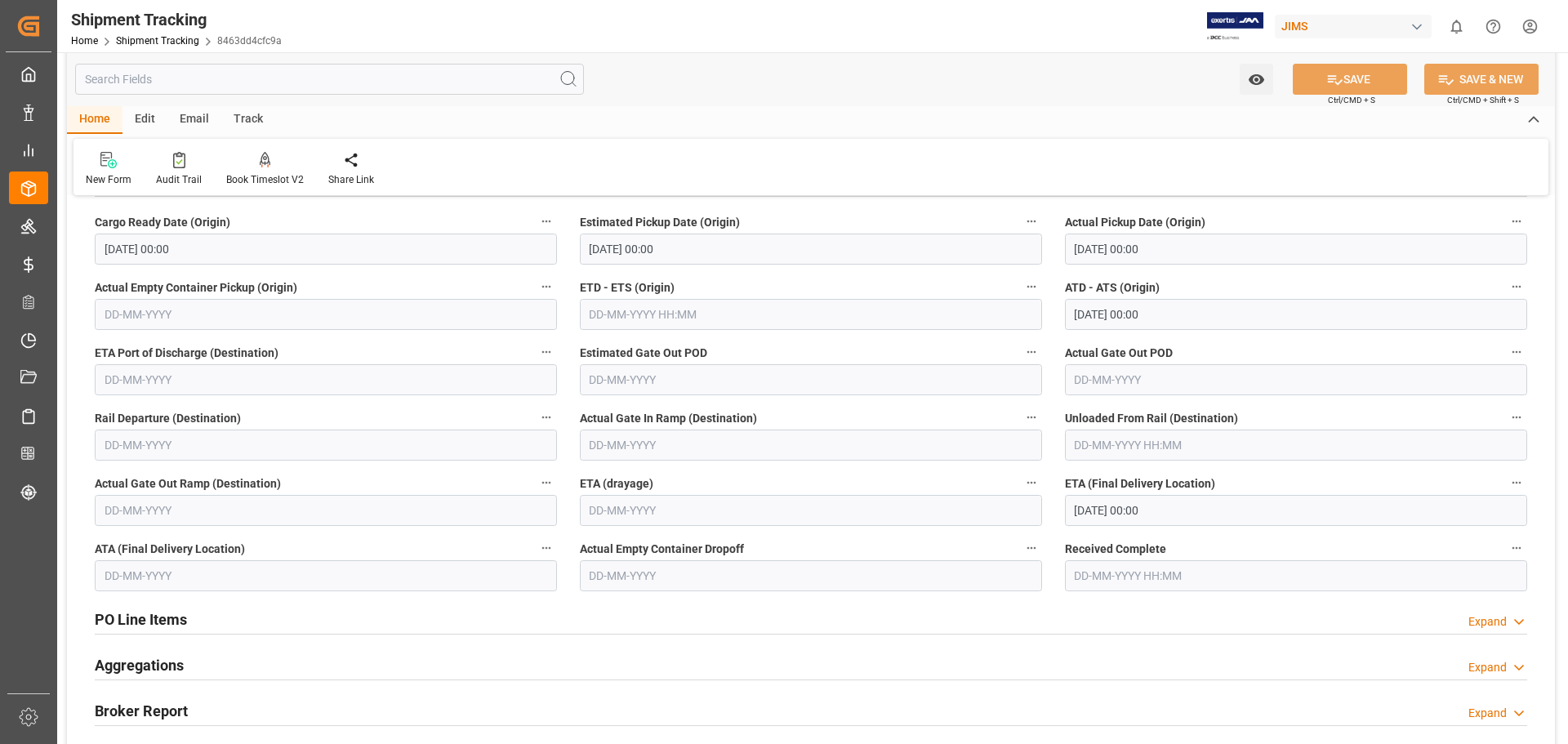
scroll to position [272, 0]
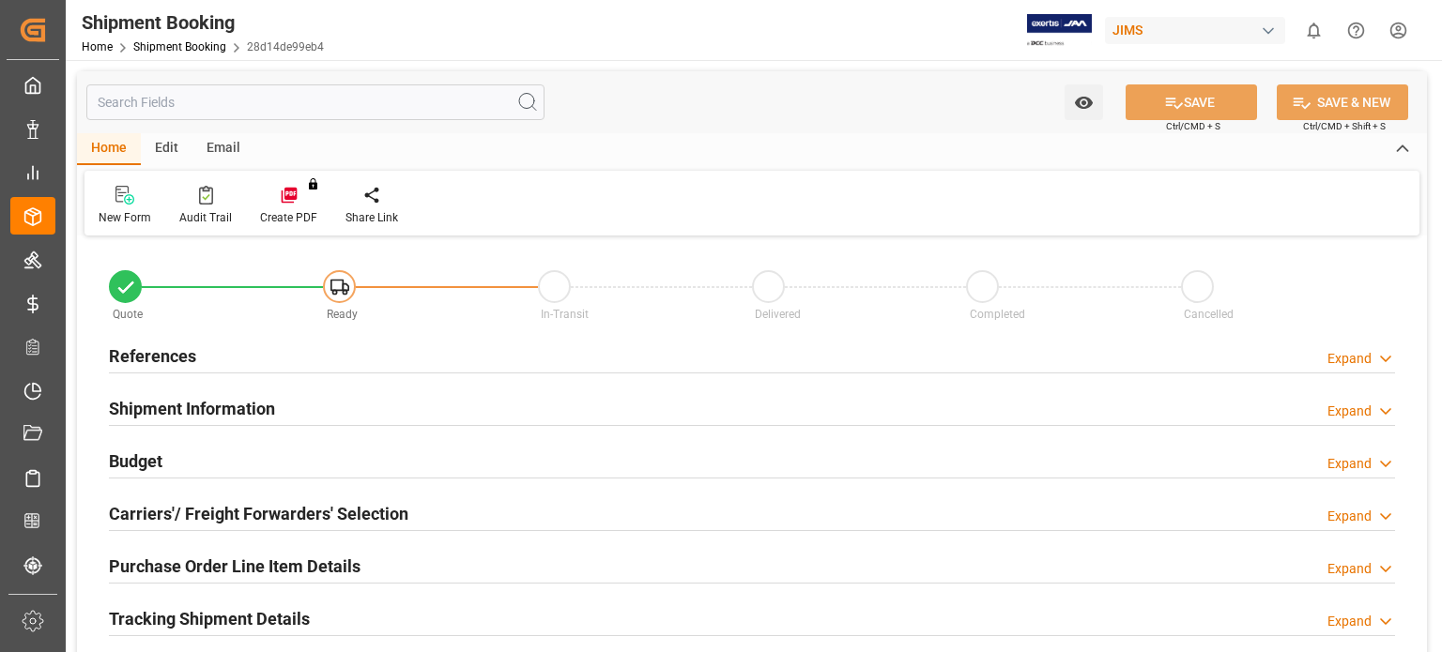
type input "0"
type input "[DATE]"
click at [174, 352] on h2 "References" at bounding box center [152, 356] width 87 height 25
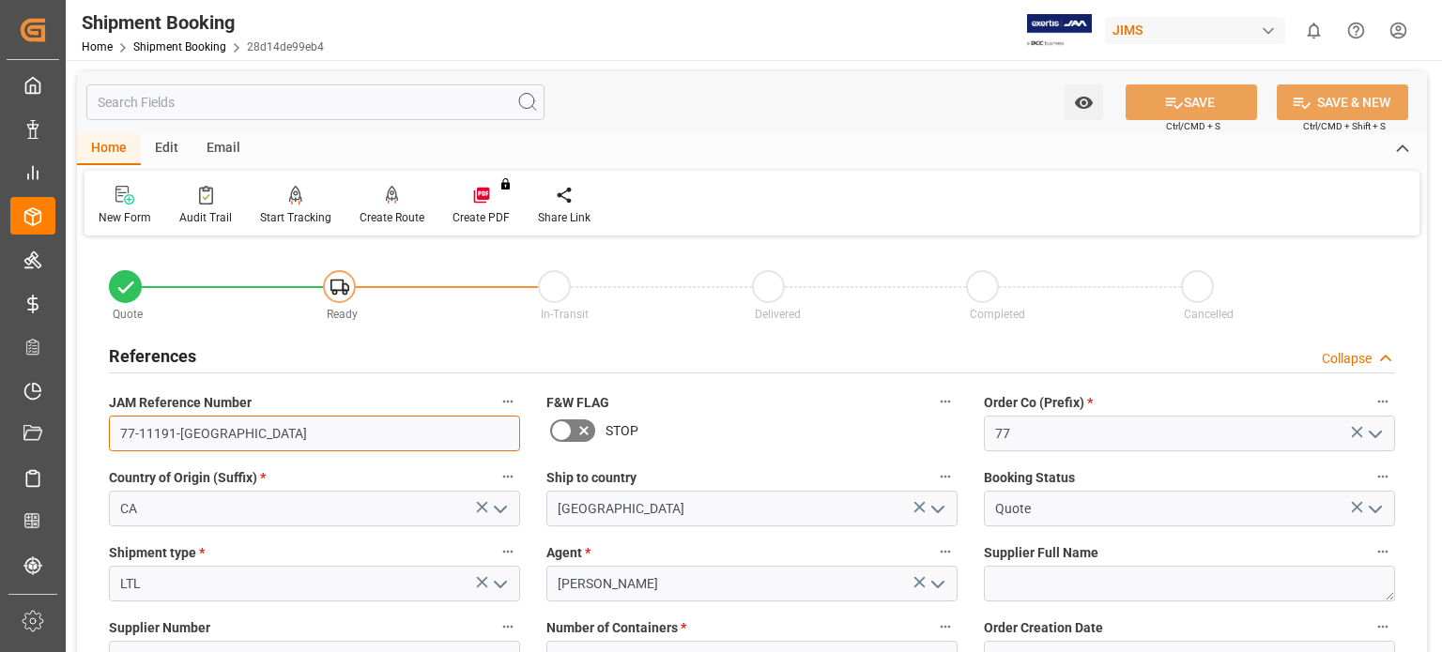
drag, startPoint x: 202, startPoint y: 437, endPoint x: 69, endPoint y: 427, distance: 133.7
